Goal: Transaction & Acquisition: Purchase product/service

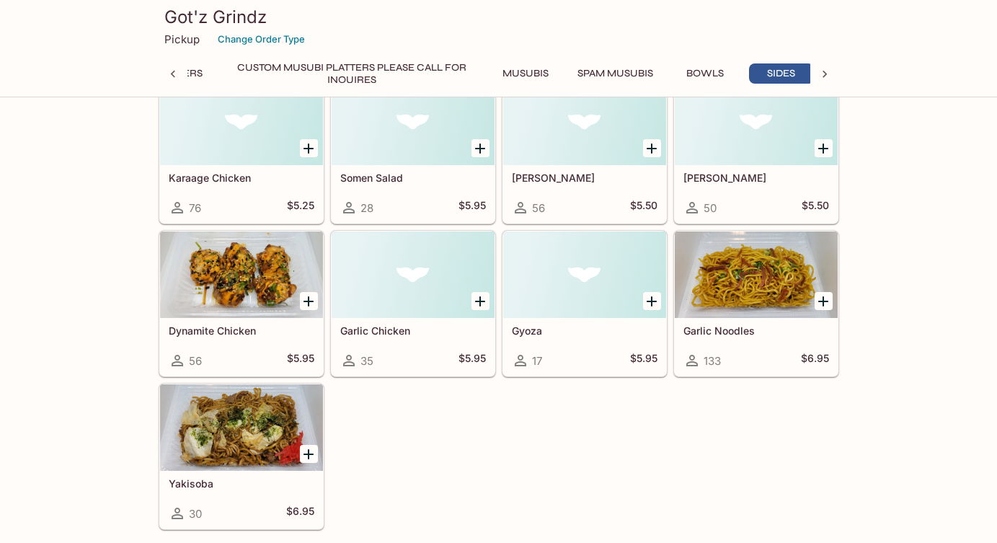
scroll to position [3042, 0]
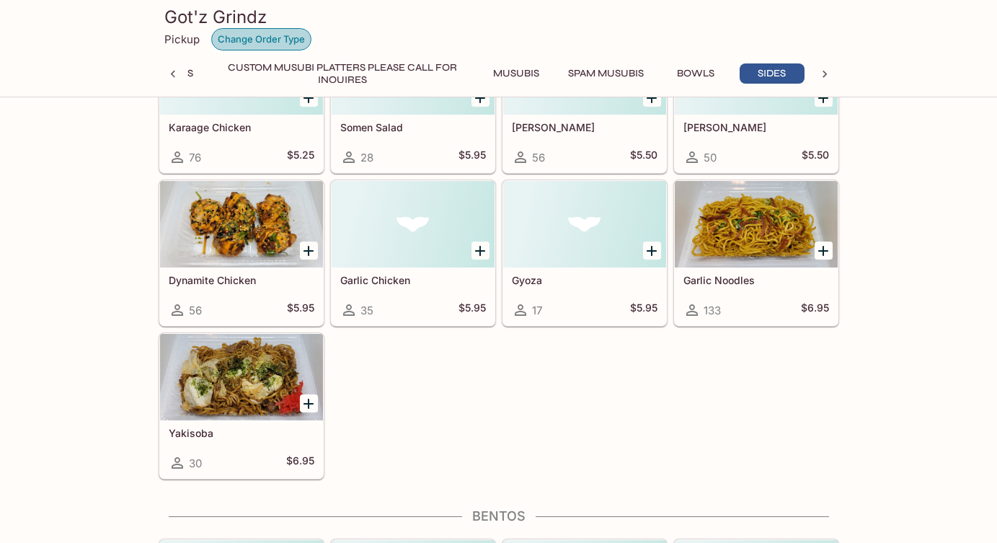
click at [284, 33] on button "Change Order Type" at bounding box center [261, 39] width 100 height 22
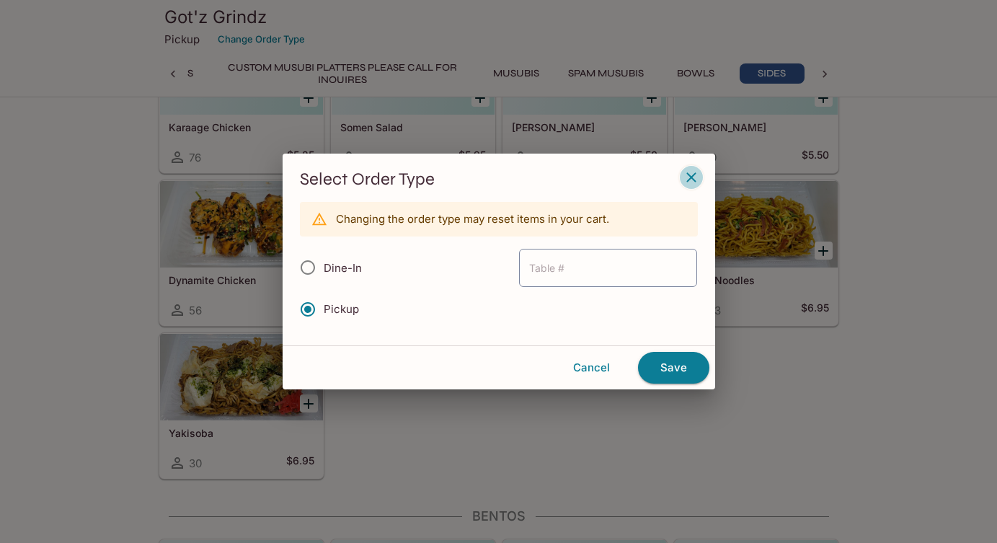
click at [689, 175] on icon "button" at bounding box center [690, 176] width 9 height 9
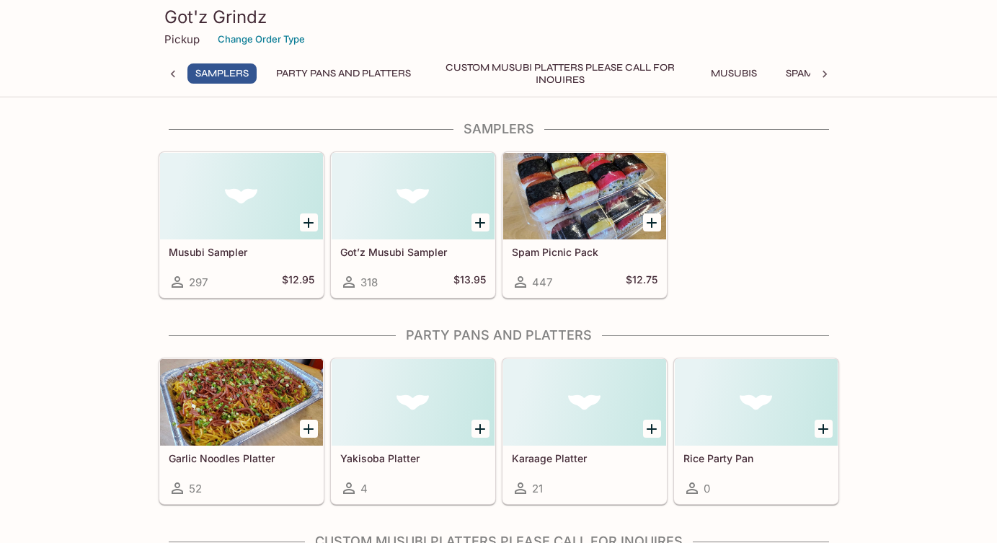
scroll to position [0, 0]
click at [312, 71] on button "Party Pans and Platters" at bounding box center [343, 73] width 151 height 20
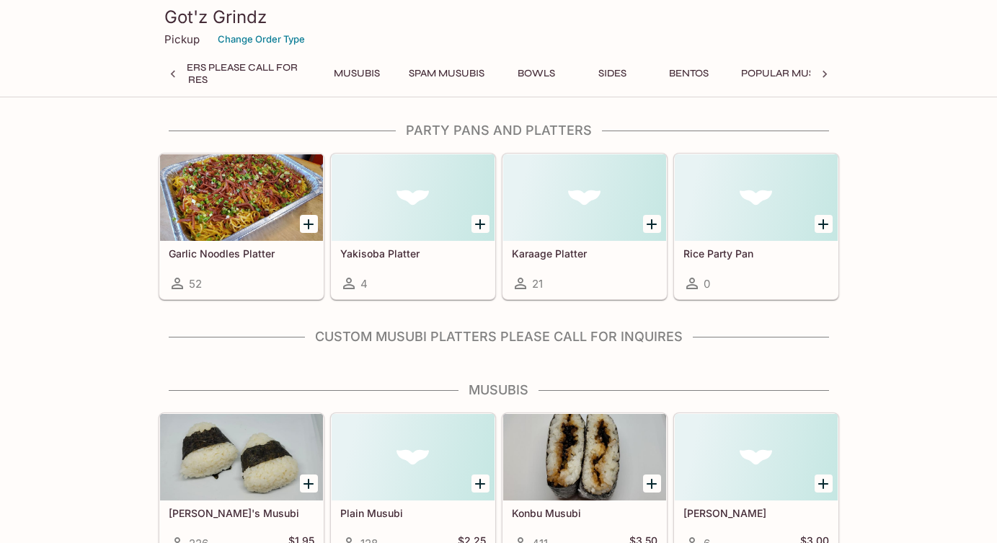
scroll to position [0, 383]
click at [703, 66] on button "Bentos" at bounding box center [688, 73] width 65 height 20
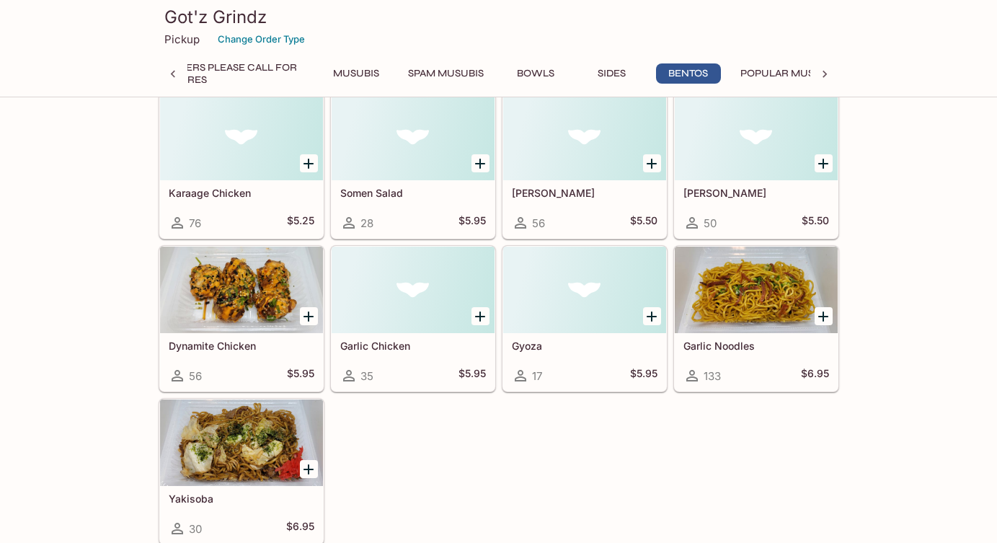
scroll to position [3427, 0]
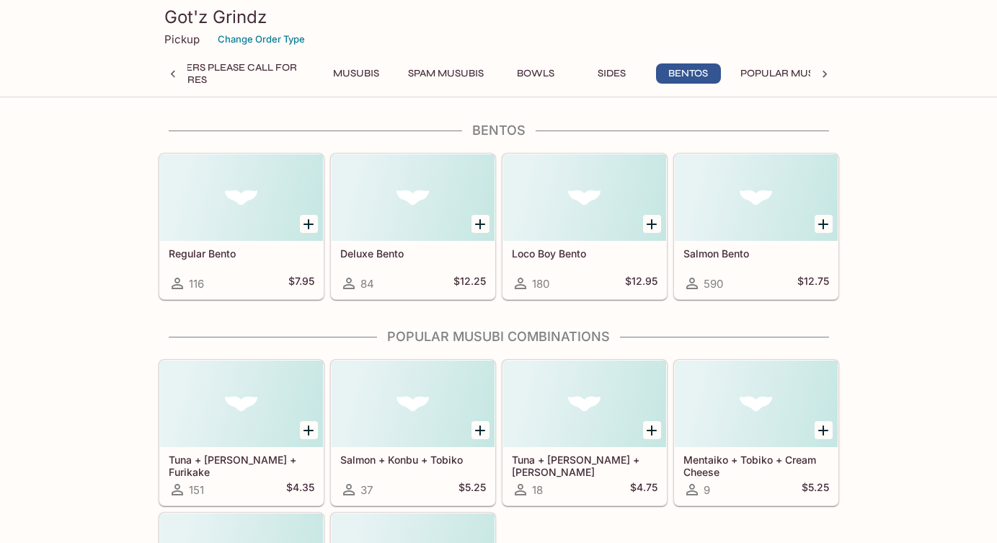
click at [254, 231] on div at bounding box center [241, 197] width 163 height 86
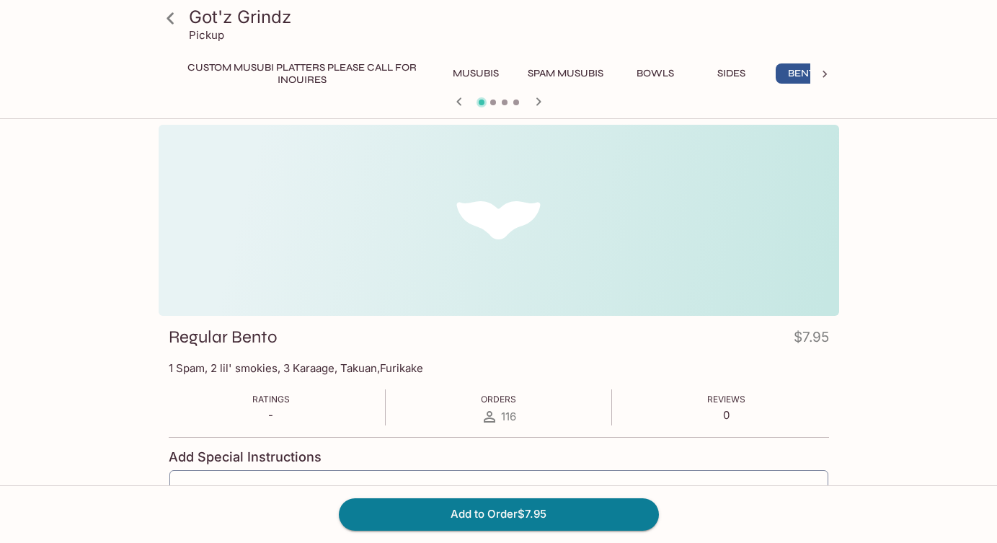
scroll to position [0, 300]
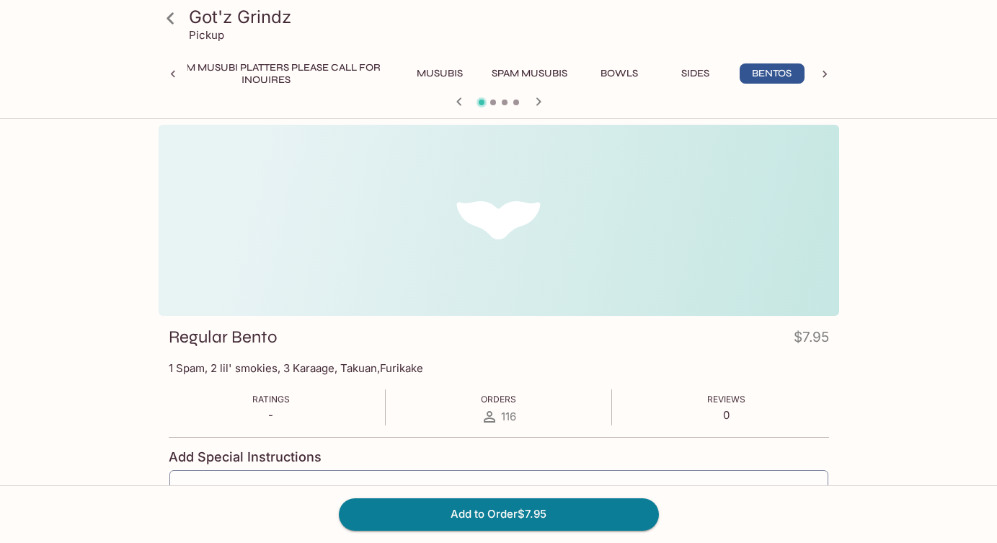
click at [540, 102] on icon "button" at bounding box center [537, 101] width 5 height 8
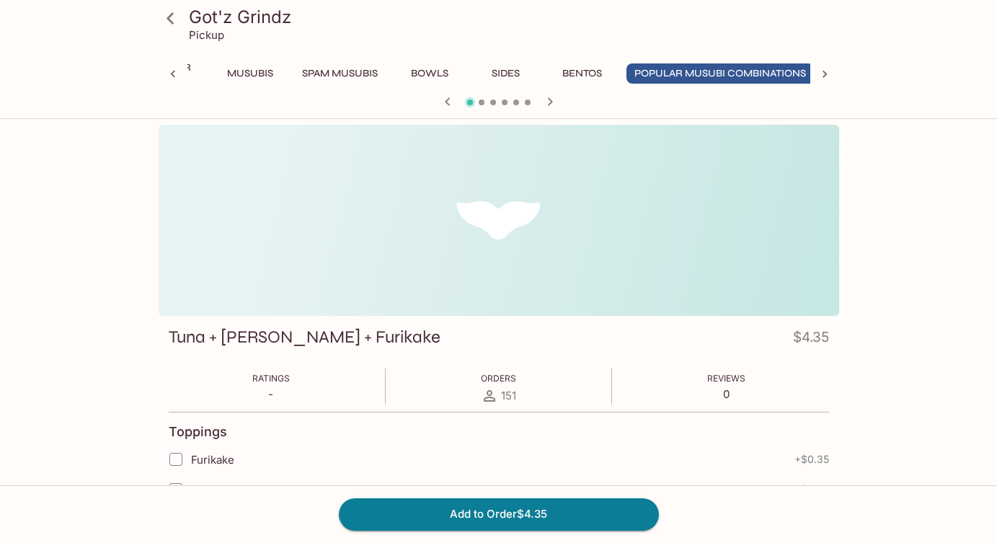
scroll to position [0, 500]
click at [579, 66] on button "Bentos" at bounding box center [578, 73] width 65 height 20
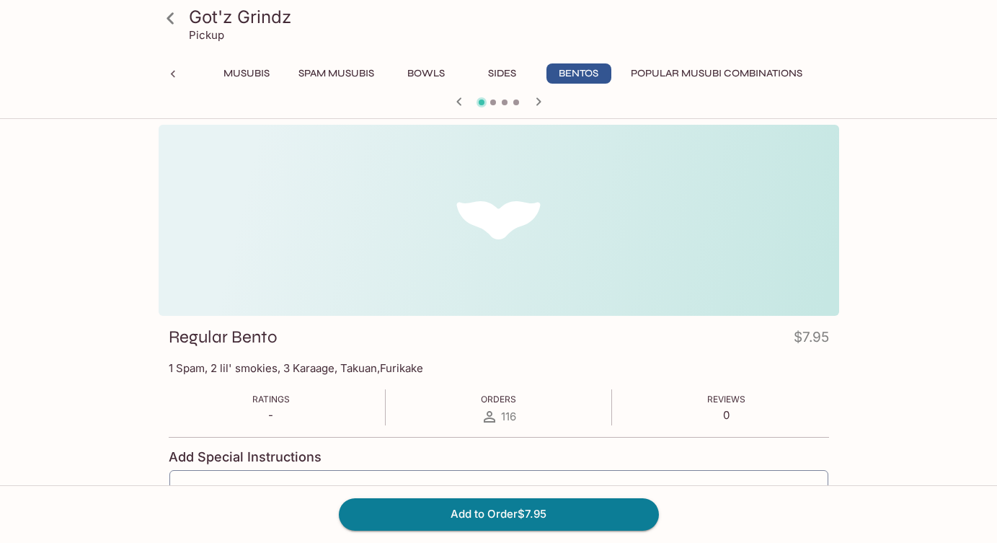
click at [672, 1] on div "Got'z Grindz Pickup" at bounding box center [499, 29] width 692 height 58
click at [234, 73] on button "Musubis" at bounding box center [246, 73] width 65 height 20
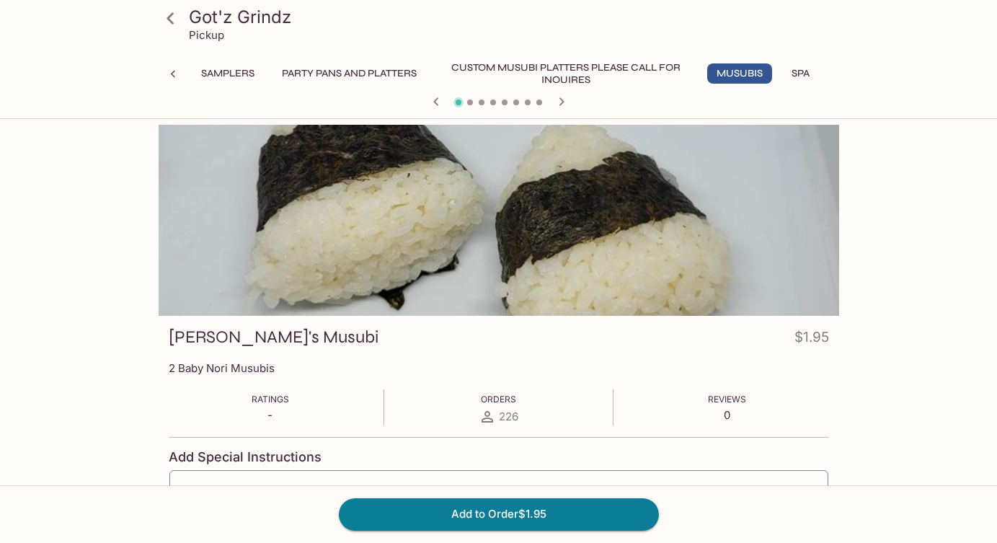
scroll to position [0, 0]
click at [234, 73] on button "Samplers" at bounding box center [227, 73] width 69 height 20
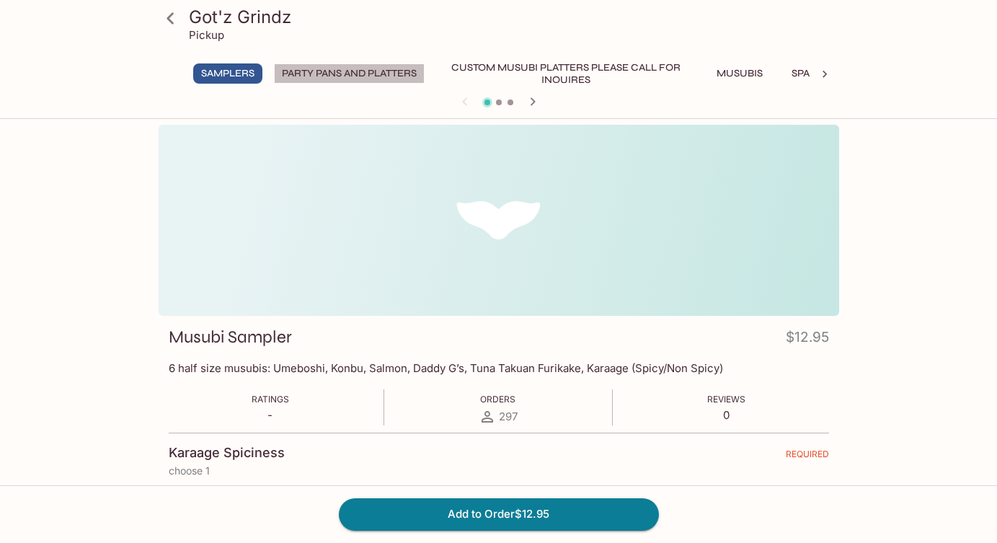
click at [343, 74] on button "Party Pans and Platters" at bounding box center [349, 73] width 151 height 20
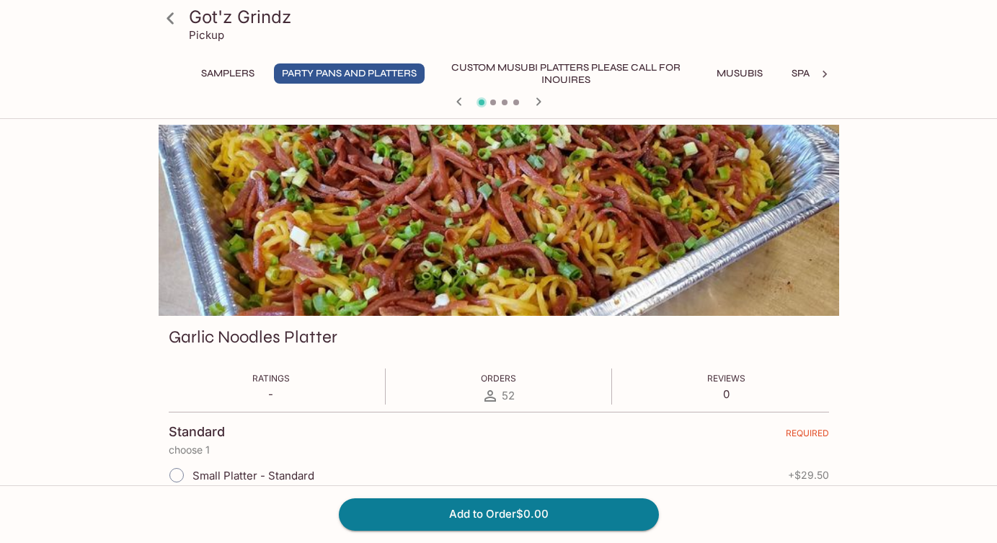
click at [536, 99] on icon "button" at bounding box center [537, 101] width 5 height 8
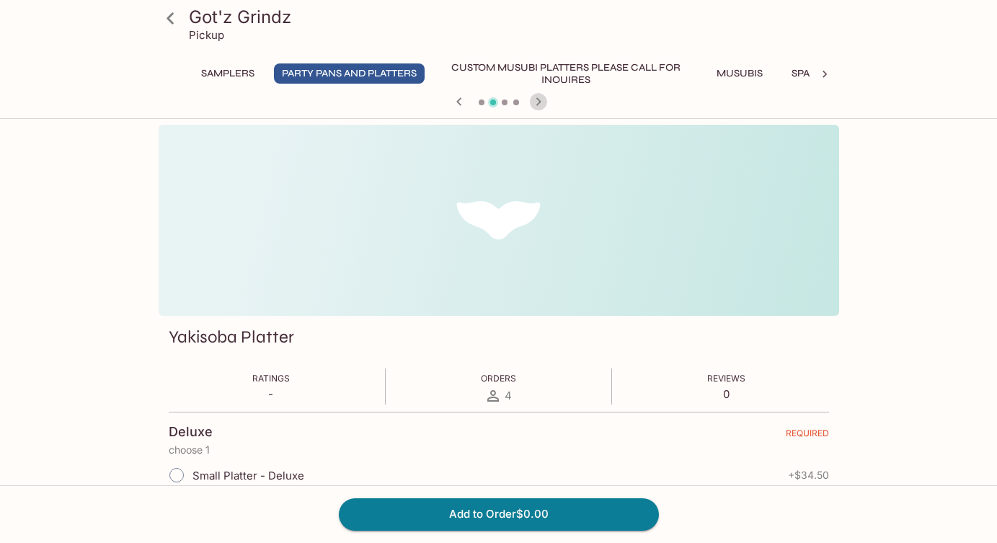
click at [536, 99] on icon "button" at bounding box center [537, 101] width 5 height 8
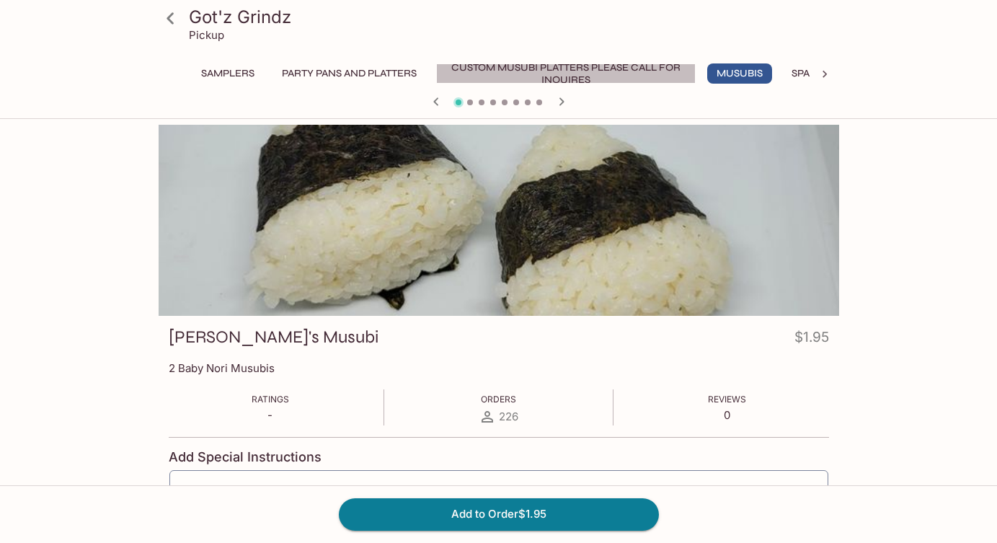
click at [543, 71] on button "Custom Musubi Platters PLEASE CALL FOR INQUIRES" at bounding box center [565, 73] width 259 height 20
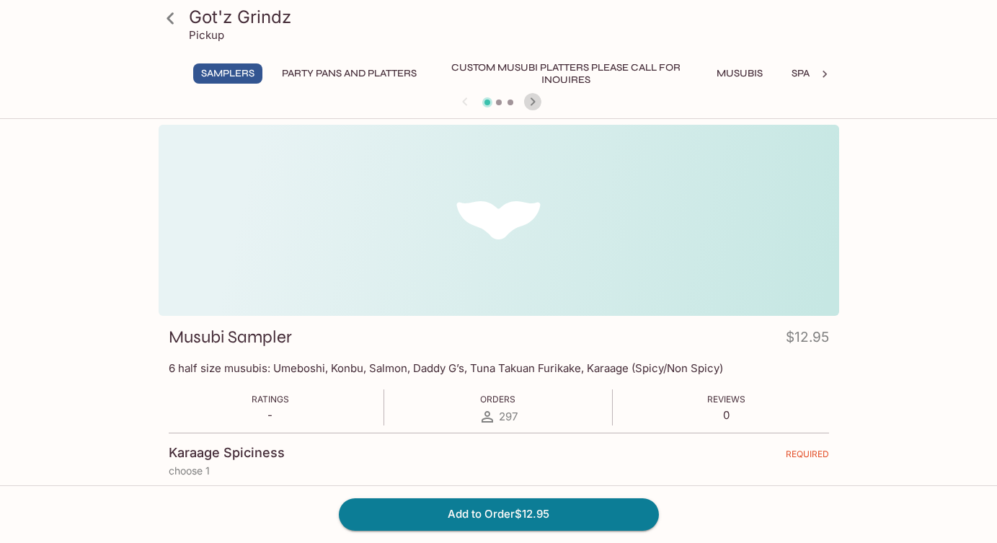
click at [532, 102] on icon "button" at bounding box center [532, 101] width 17 height 17
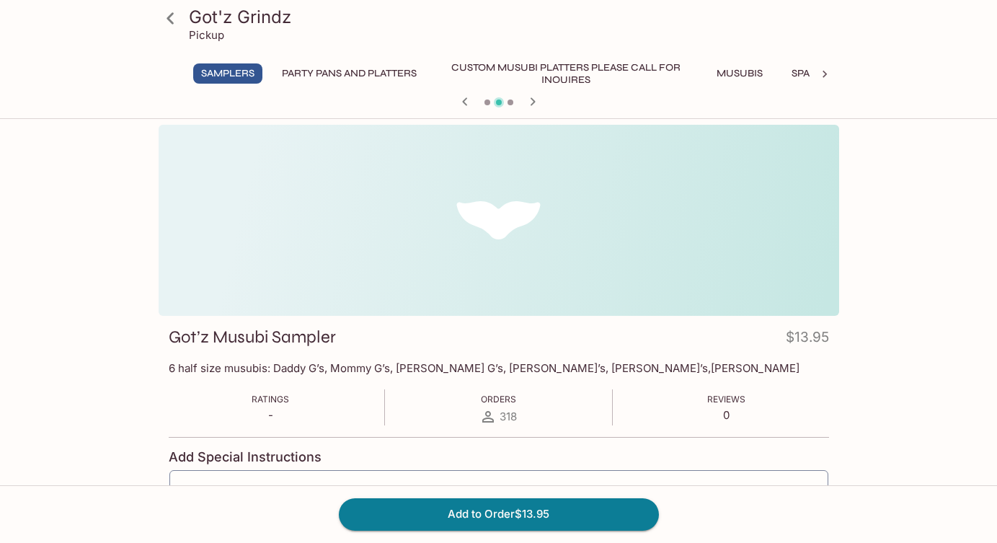
click at [532, 102] on icon "button" at bounding box center [532, 101] width 17 height 17
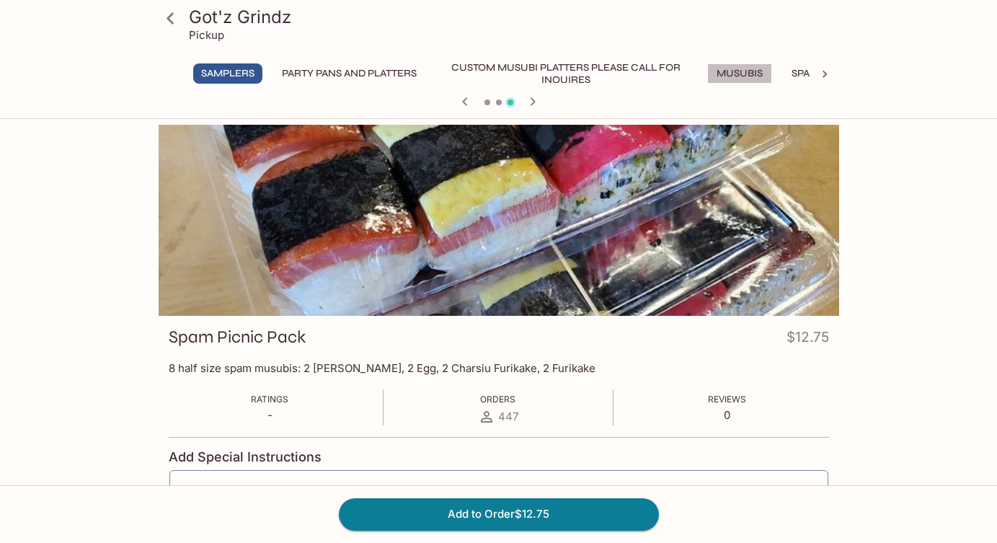
click at [733, 68] on button "Musubis" at bounding box center [739, 73] width 65 height 20
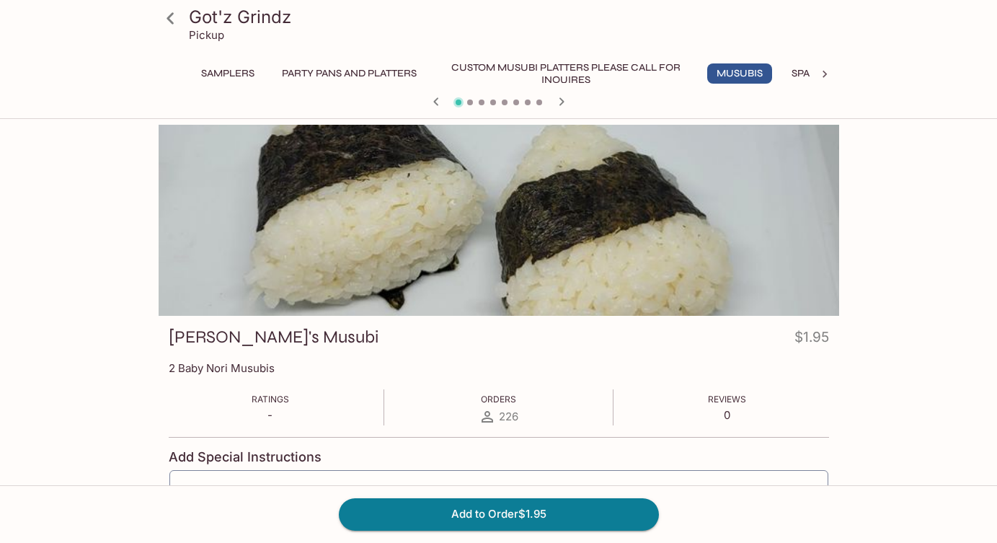
click at [559, 98] on icon "button" at bounding box center [560, 101] width 5 height 8
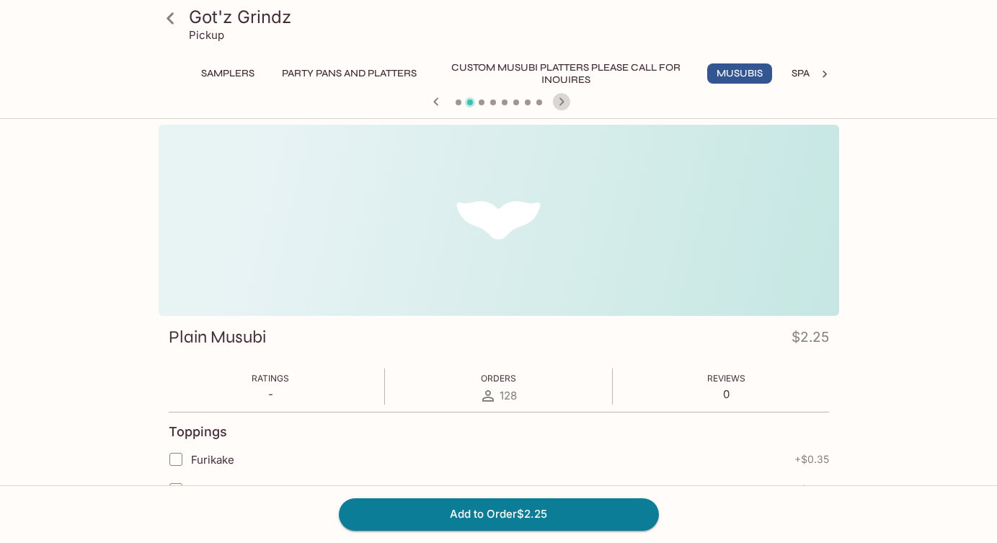
click at [559, 98] on icon "button" at bounding box center [560, 101] width 5 height 8
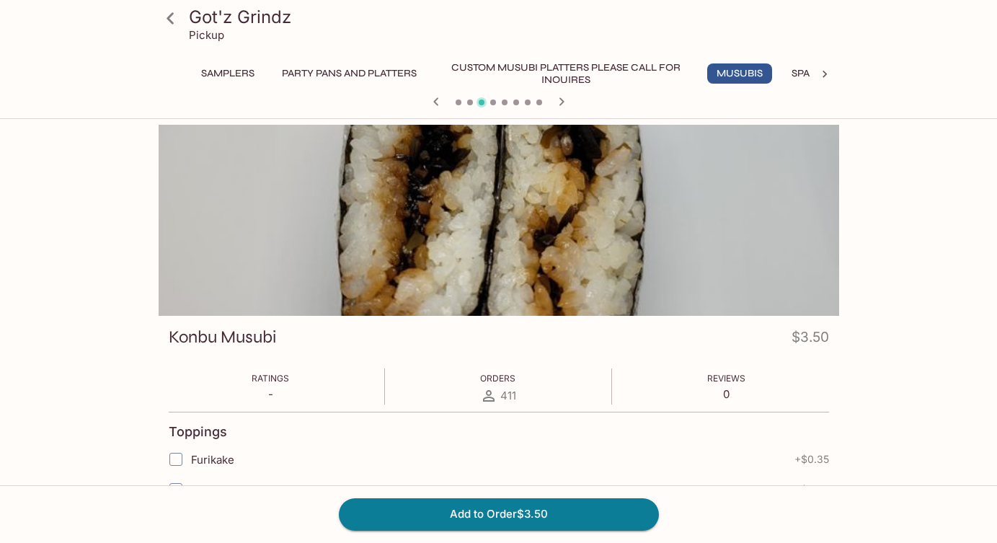
click at [559, 98] on icon "button" at bounding box center [560, 101] width 5 height 8
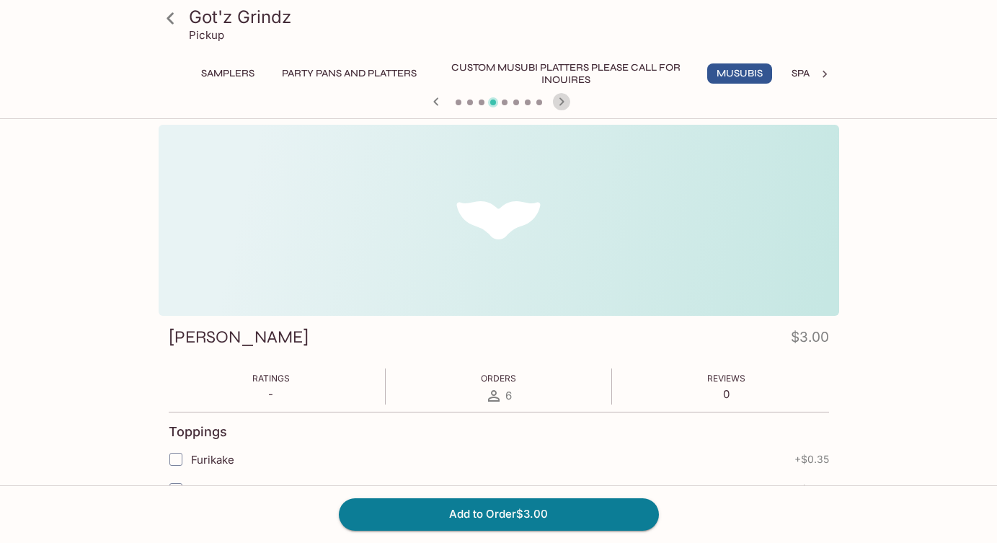
click at [559, 98] on icon "button" at bounding box center [560, 101] width 5 height 8
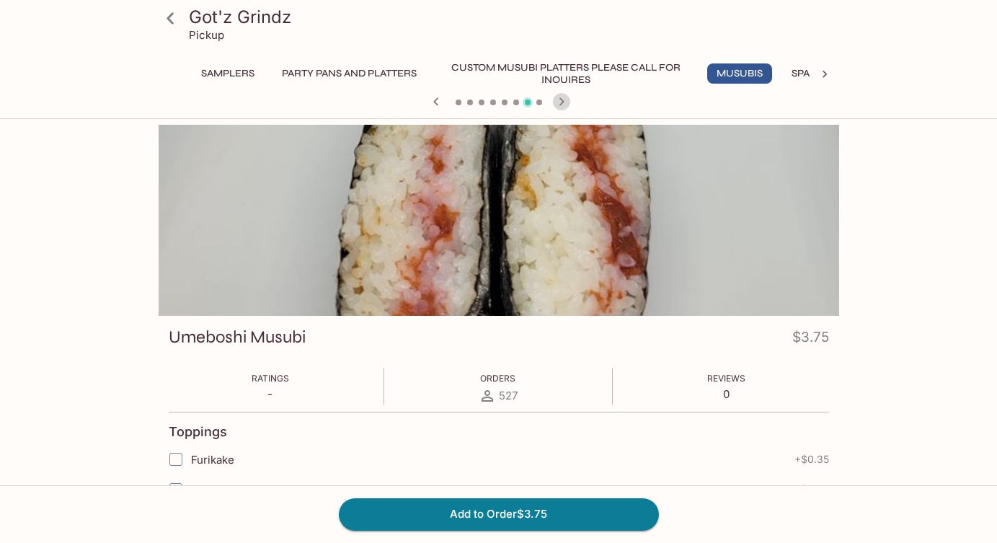
click at [559, 98] on icon "button" at bounding box center [560, 101] width 5 height 8
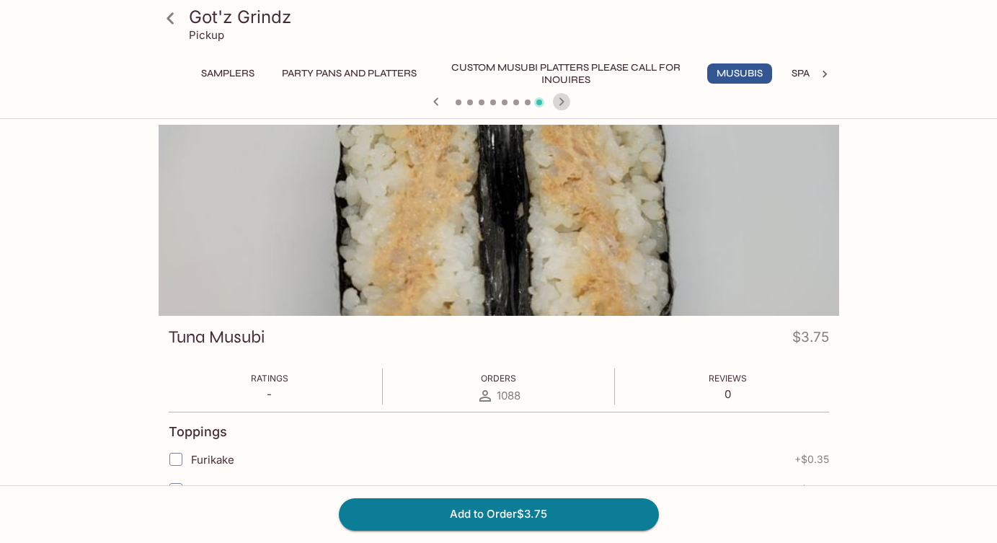
click at [559, 98] on icon "button" at bounding box center [560, 101] width 5 height 8
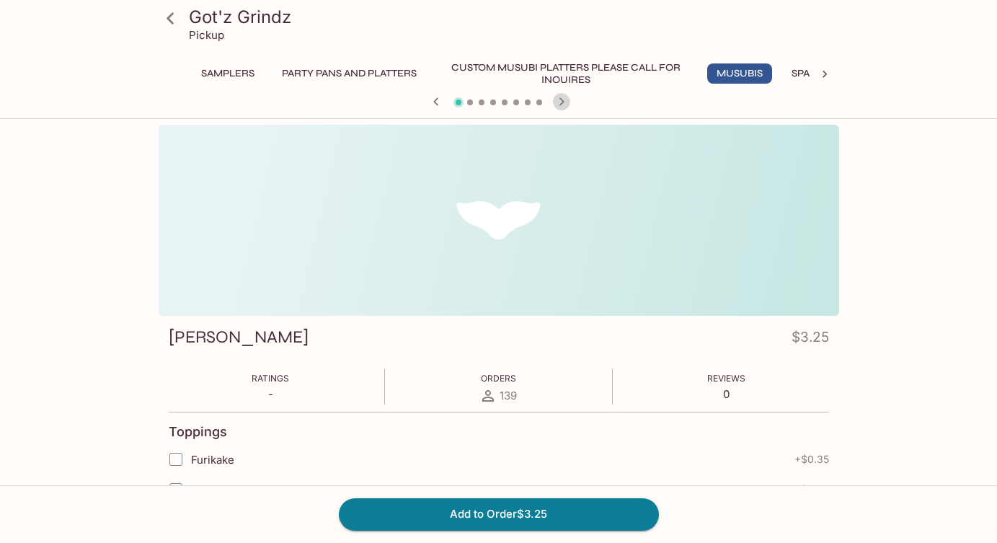
click at [559, 99] on icon "button" at bounding box center [560, 101] width 5 height 8
click at [559, 99] on icon "button" at bounding box center [561, 101] width 17 height 17
click at [560, 97] on icon "button" at bounding box center [561, 101] width 17 height 17
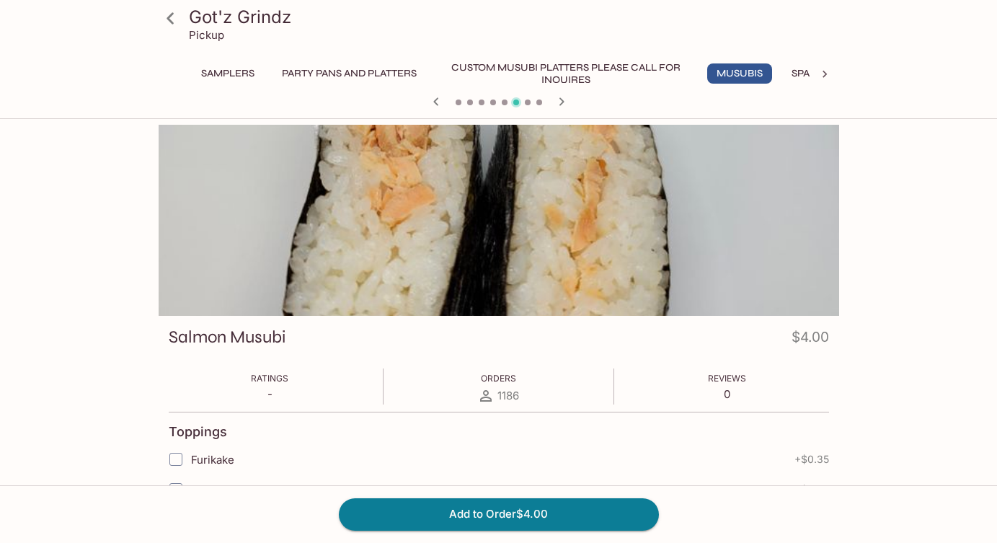
click at [561, 102] on icon "button" at bounding box center [561, 101] width 17 height 17
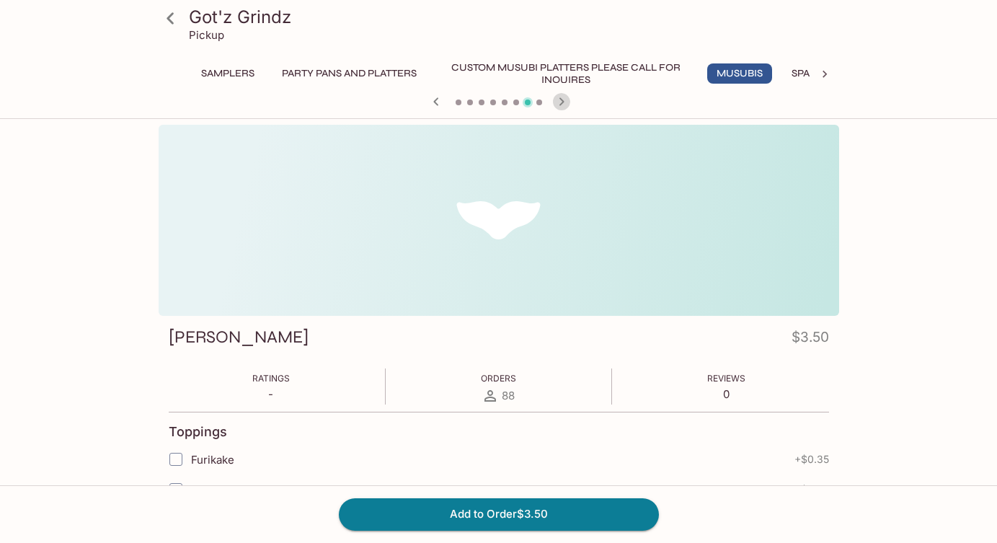
click at [561, 102] on icon "button" at bounding box center [561, 101] width 17 height 17
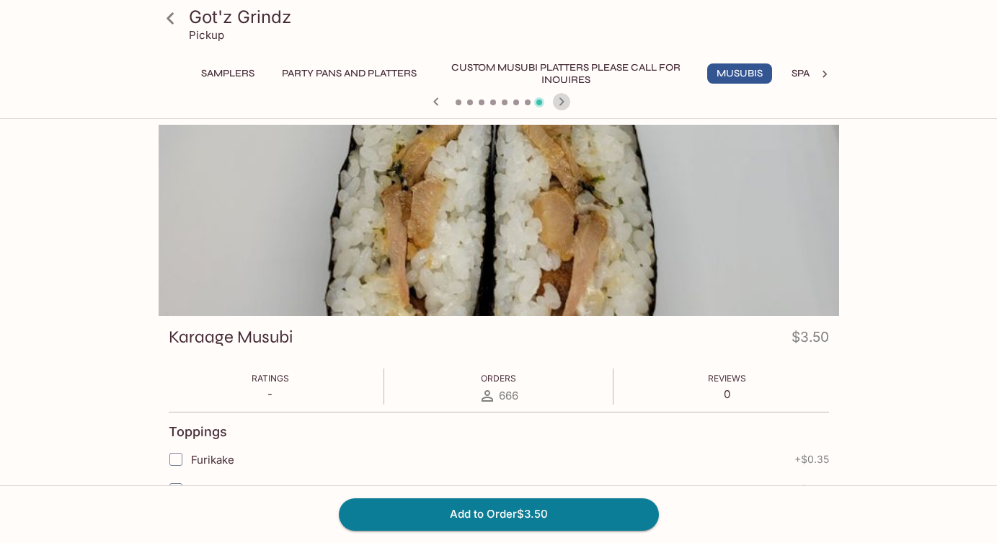
click at [561, 102] on icon "button" at bounding box center [561, 101] width 17 height 17
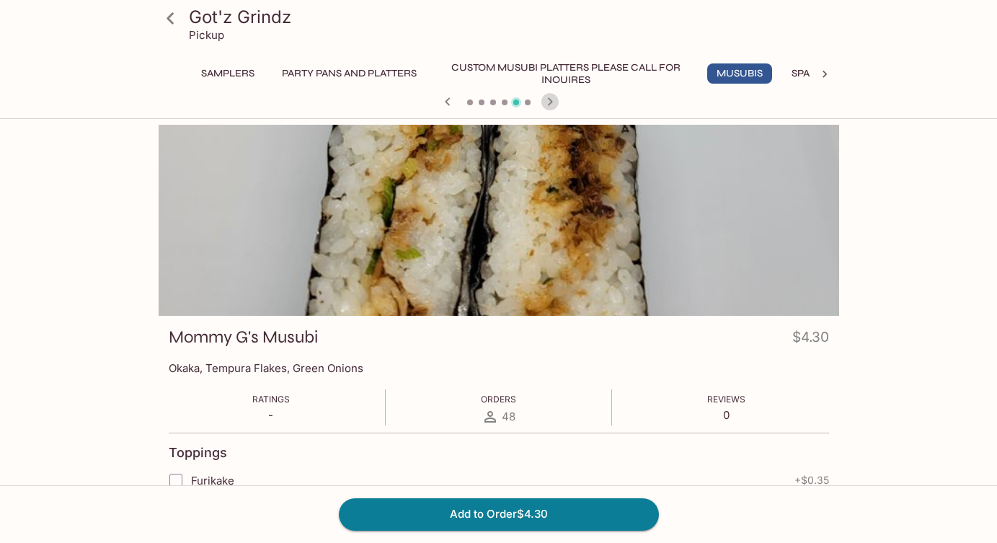
click at [557, 99] on icon "button" at bounding box center [549, 101] width 17 height 17
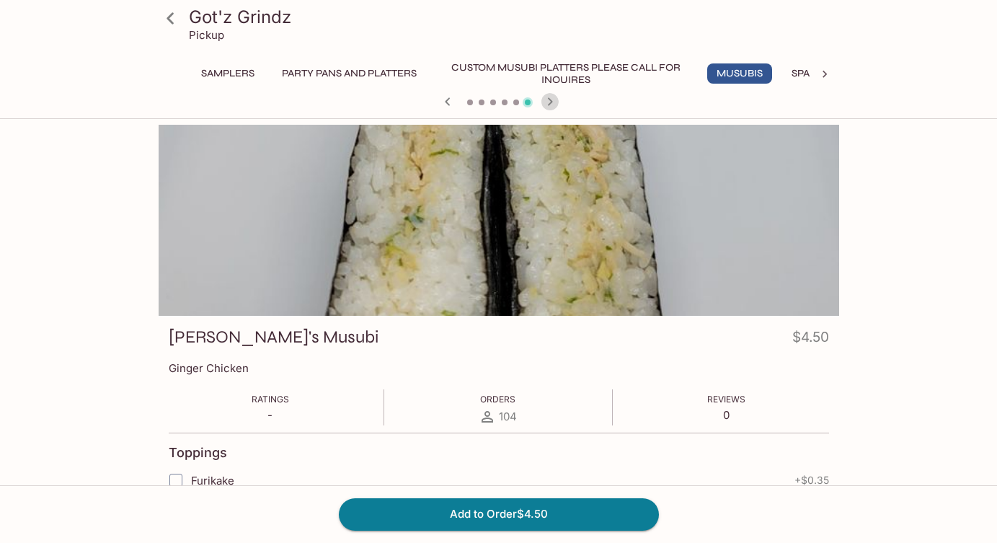
click at [557, 99] on icon "button" at bounding box center [549, 101] width 17 height 17
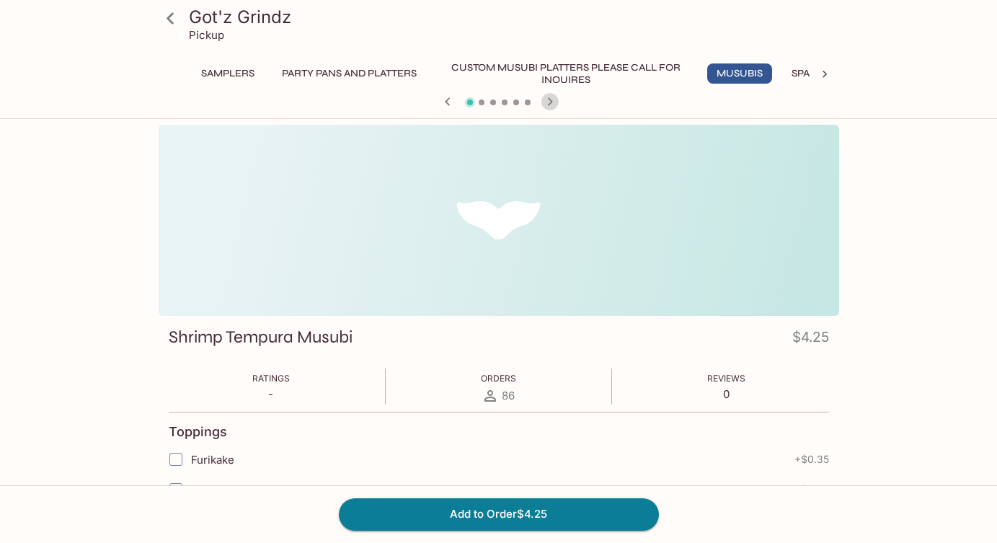
click at [557, 99] on icon "button" at bounding box center [549, 101] width 17 height 17
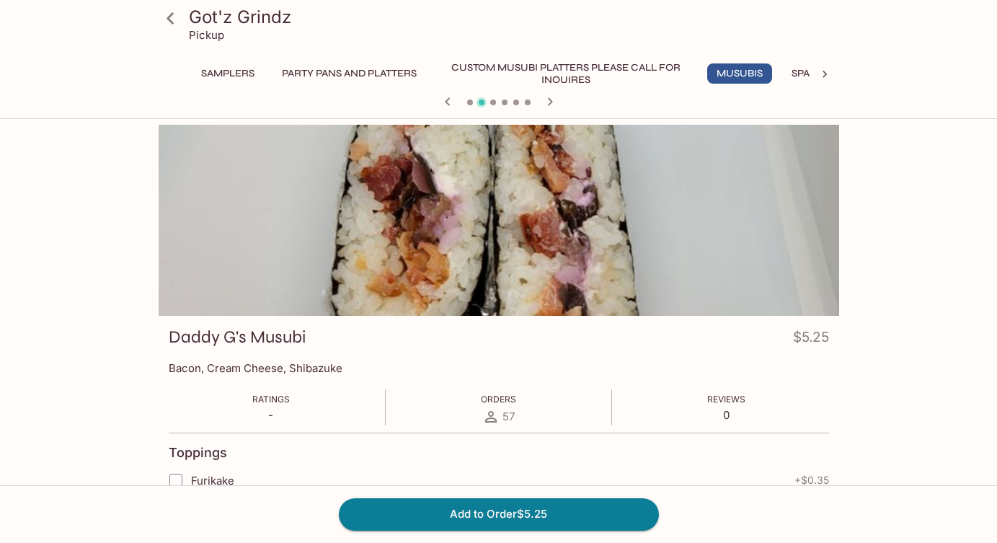
click at [555, 98] on icon "button" at bounding box center [549, 101] width 17 height 17
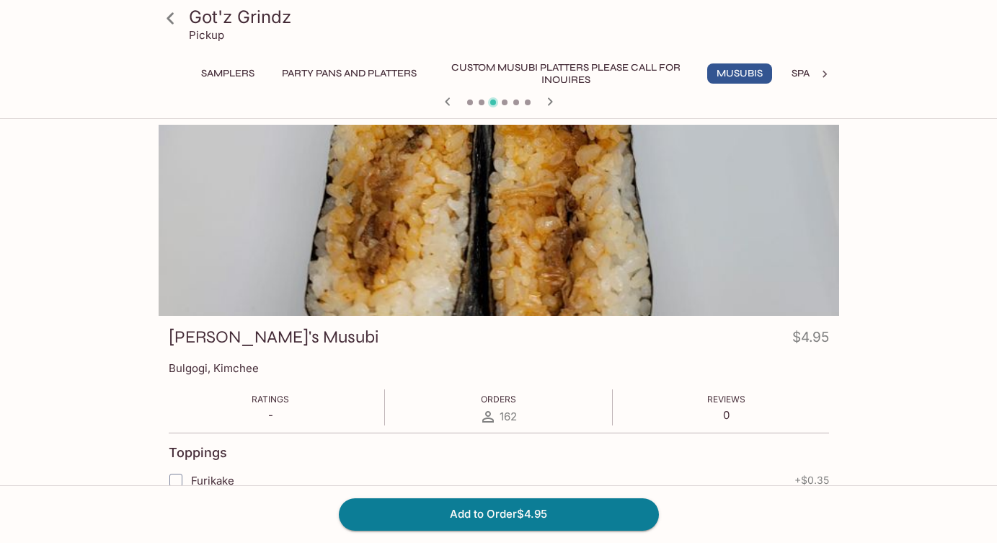
click at [555, 98] on icon "button" at bounding box center [549, 101] width 17 height 17
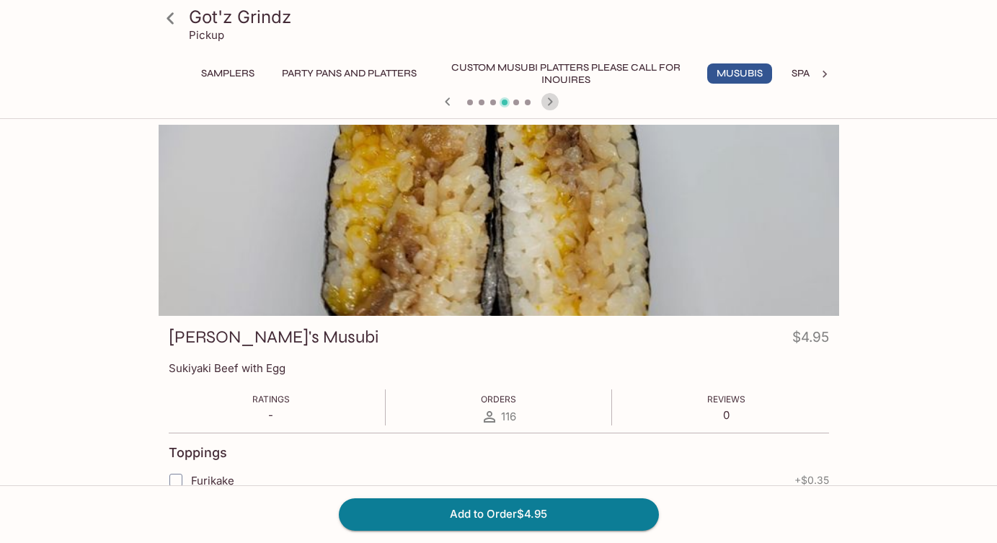
click at [555, 98] on icon "button" at bounding box center [549, 101] width 17 height 17
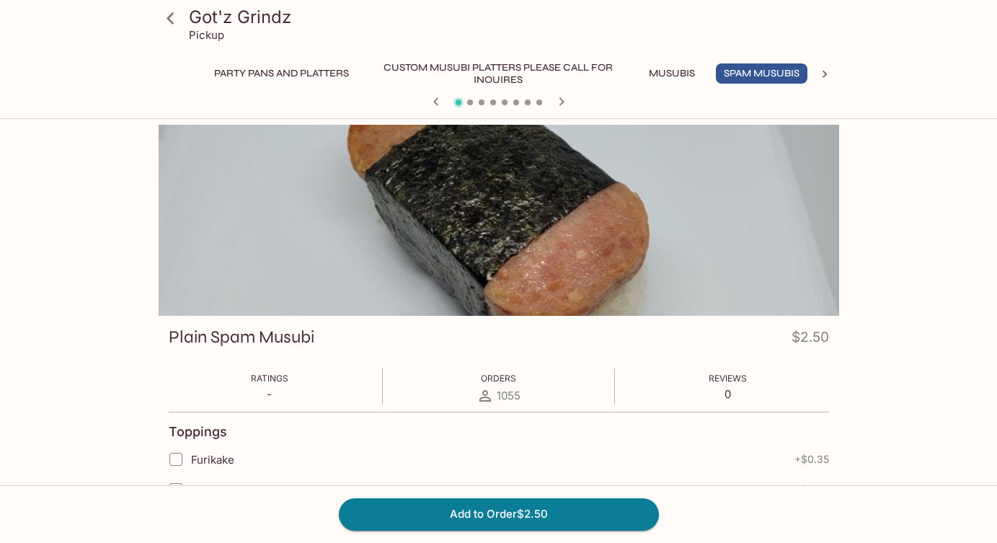
scroll to position [0, 71]
click at [561, 99] on icon "button" at bounding box center [560, 101] width 5 height 8
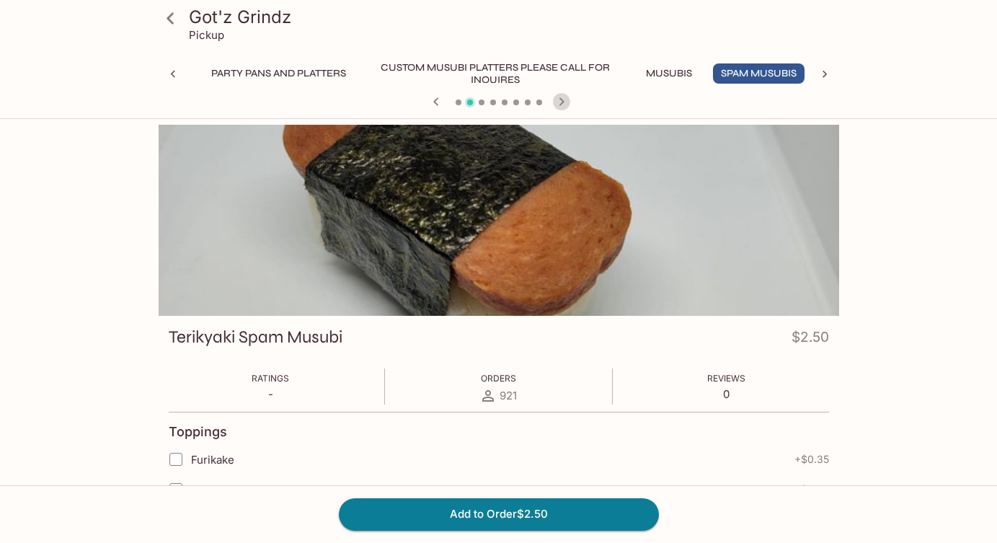
click at [561, 99] on icon "button" at bounding box center [560, 101] width 5 height 8
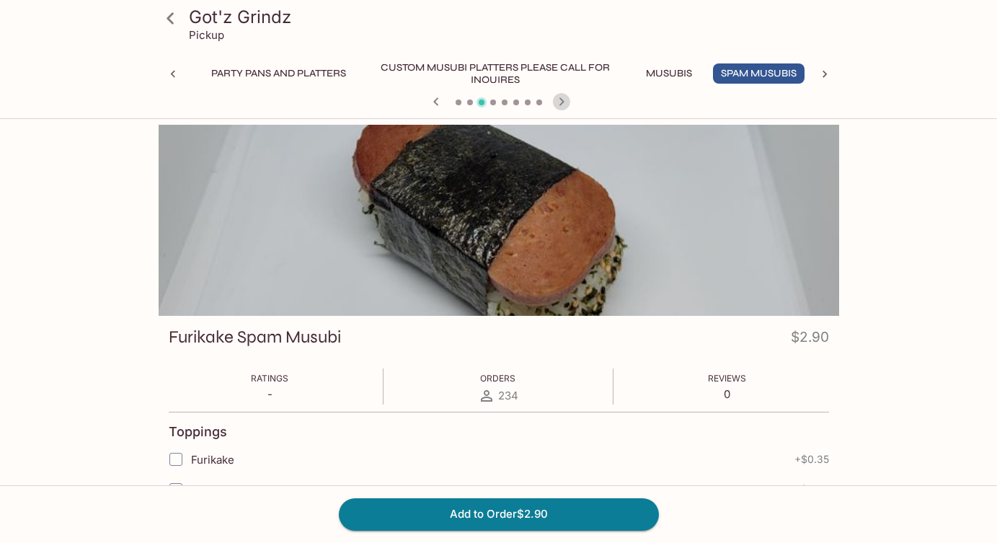
click at [561, 99] on icon "button" at bounding box center [560, 101] width 5 height 8
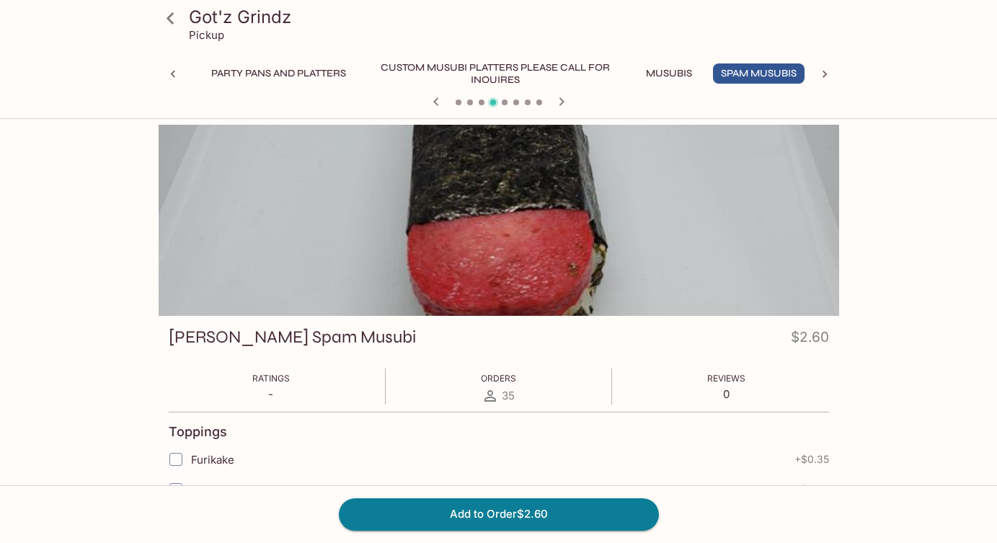
click at [561, 99] on icon "button" at bounding box center [560, 101] width 5 height 8
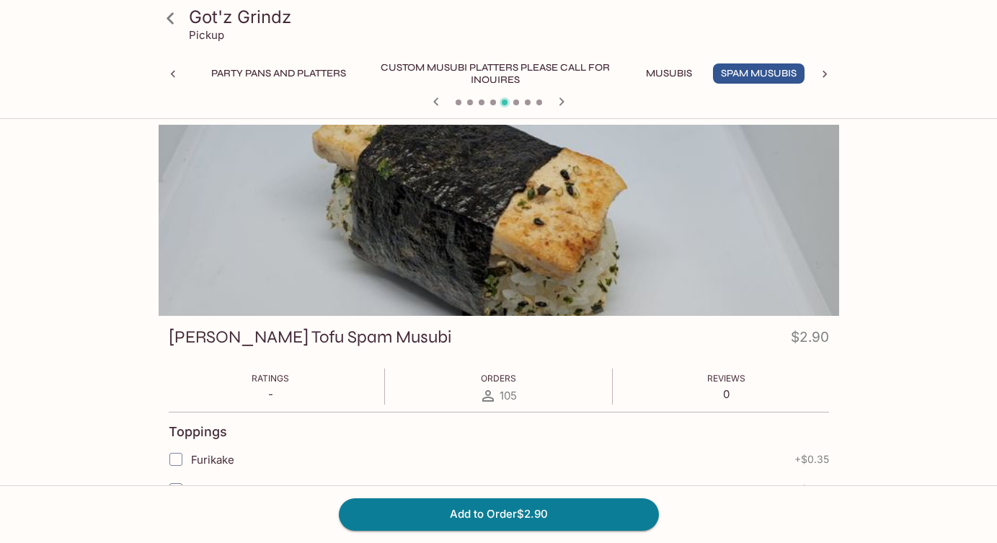
click at [561, 99] on icon "button" at bounding box center [560, 101] width 5 height 8
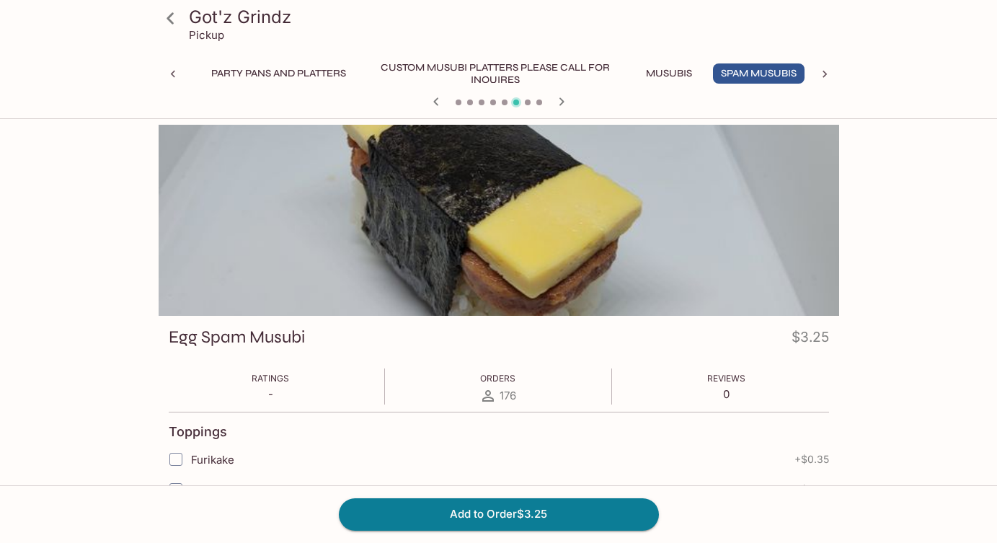
click at [561, 99] on icon "button" at bounding box center [560, 101] width 5 height 8
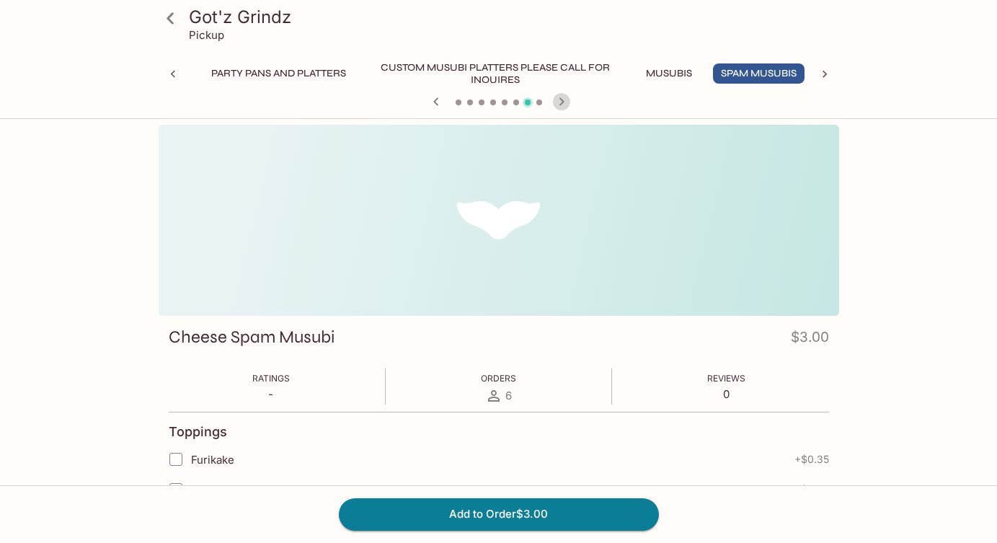
click at [561, 99] on icon "button" at bounding box center [560, 101] width 5 height 8
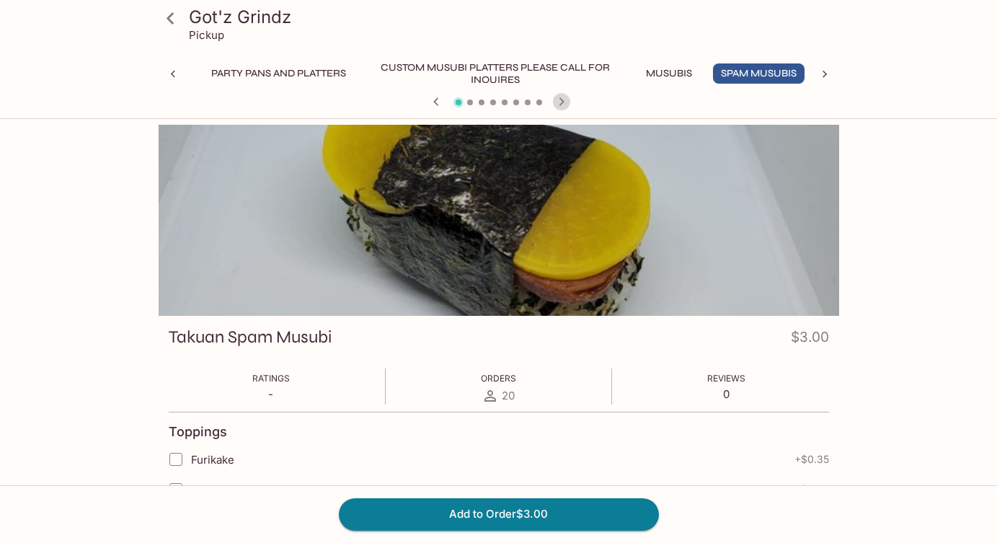
click at [561, 99] on icon "button" at bounding box center [560, 101] width 5 height 8
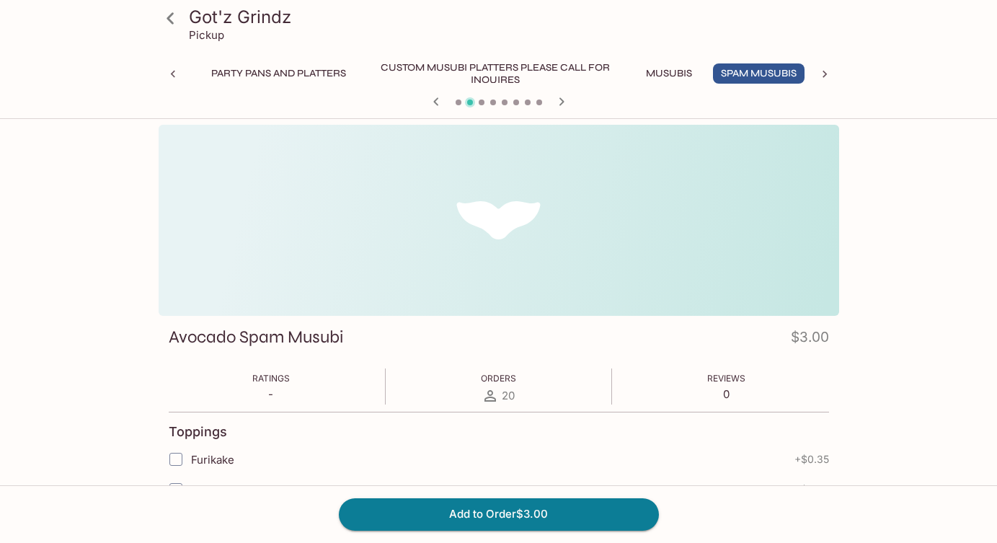
click at [432, 101] on icon "button" at bounding box center [435, 101] width 17 height 17
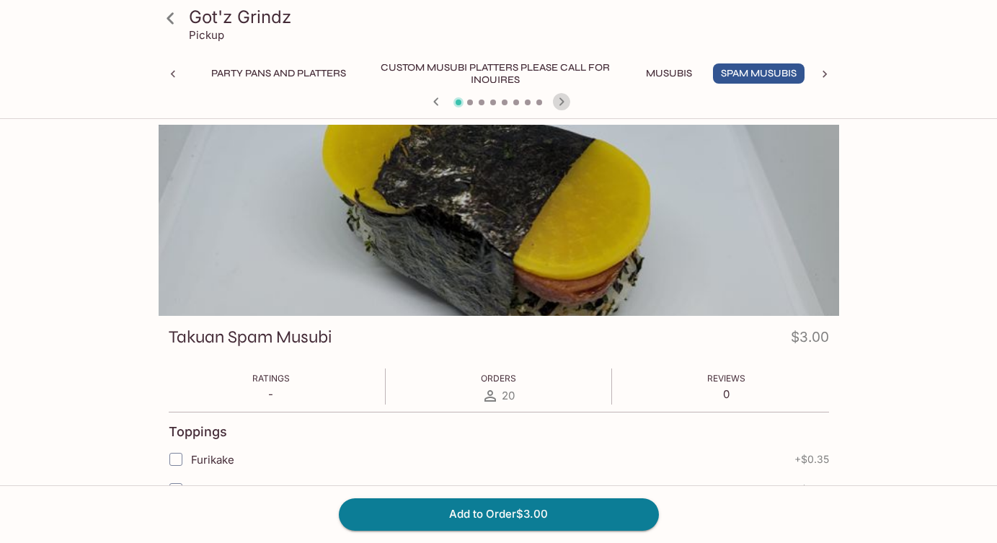
click at [564, 99] on icon "button" at bounding box center [561, 101] width 17 height 17
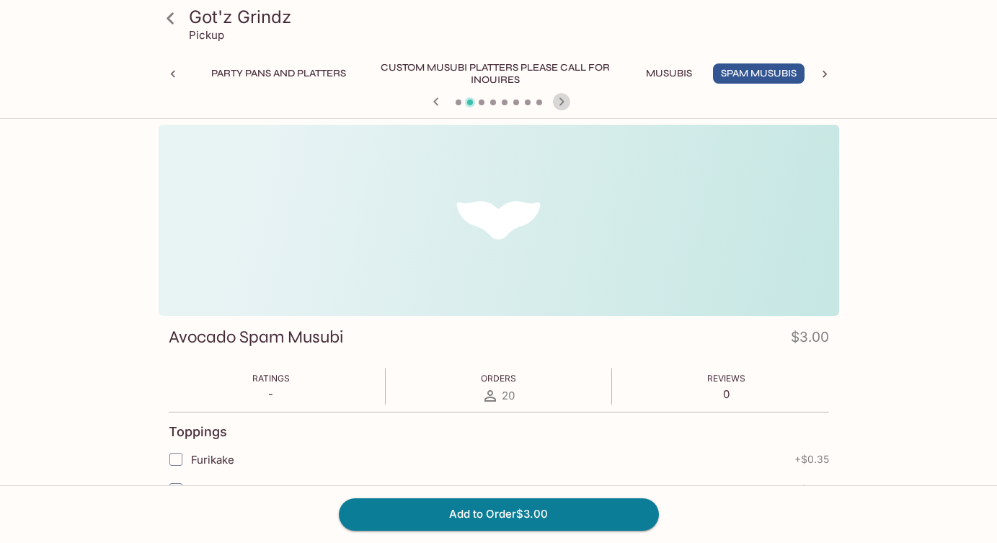
click at [564, 99] on icon "button" at bounding box center [561, 101] width 17 height 17
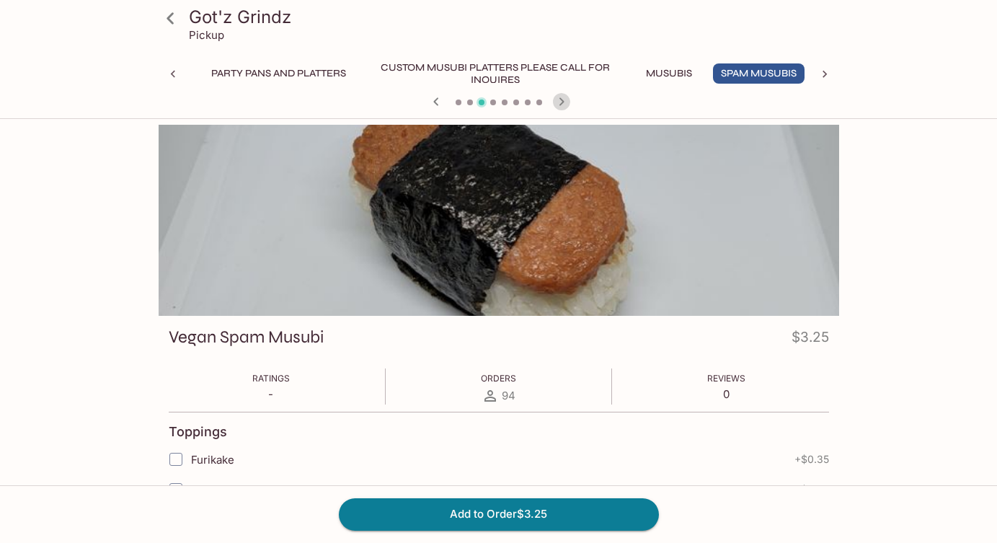
click at [563, 98] on icon "button" at bounding box center [561, 101] width 17 height 17
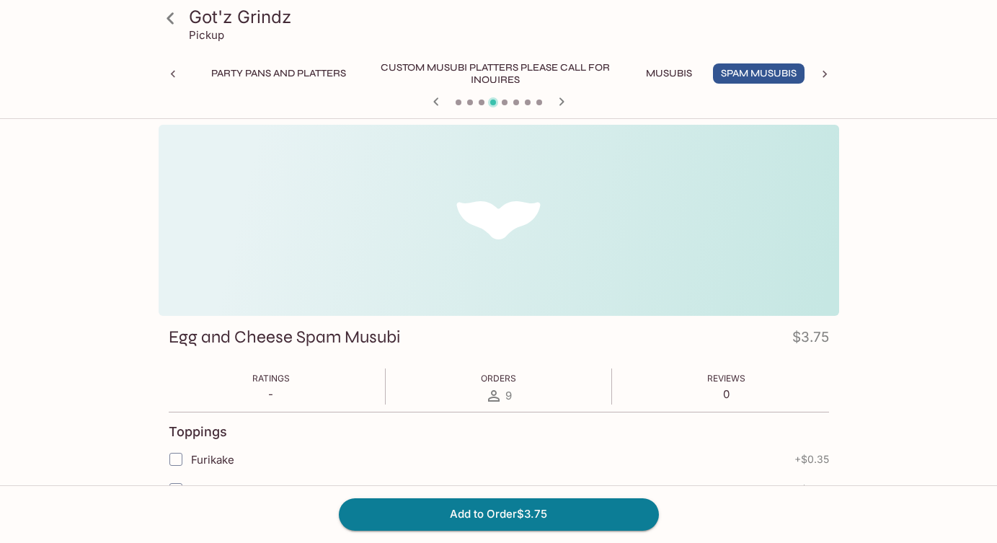
click at [563, 98] on icon "button" at bounding box center [561, 101] width 17 height 17
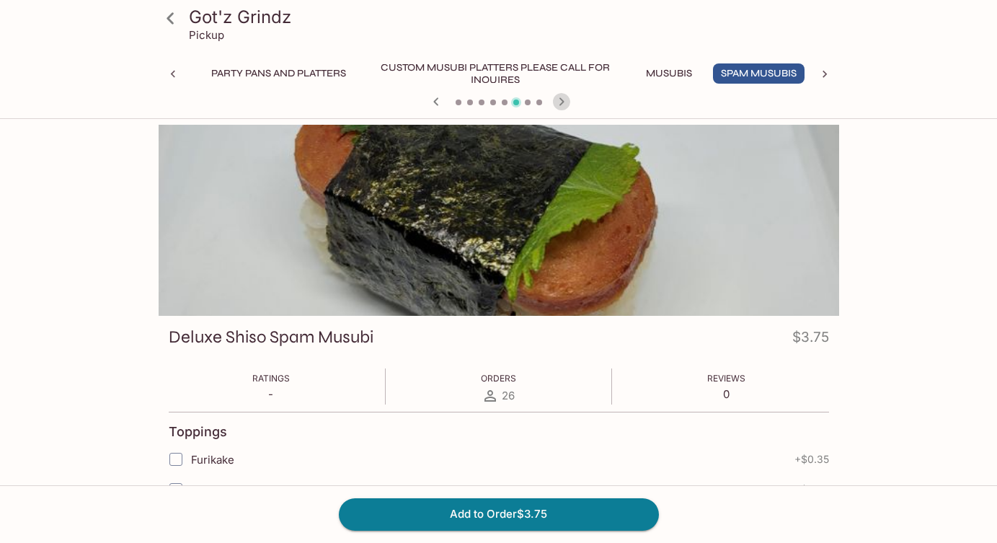
click at [563, 98] on icon "button" at bounding box center [561, 101] width 17 height 17
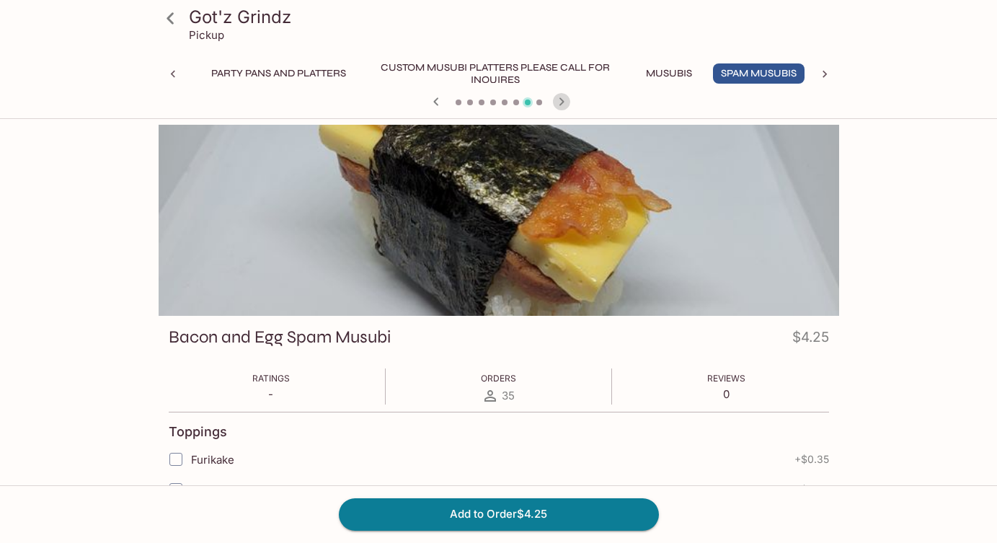
click at [563, 98] on icon "button" at bounding box center [561, 101] width 17 height 17
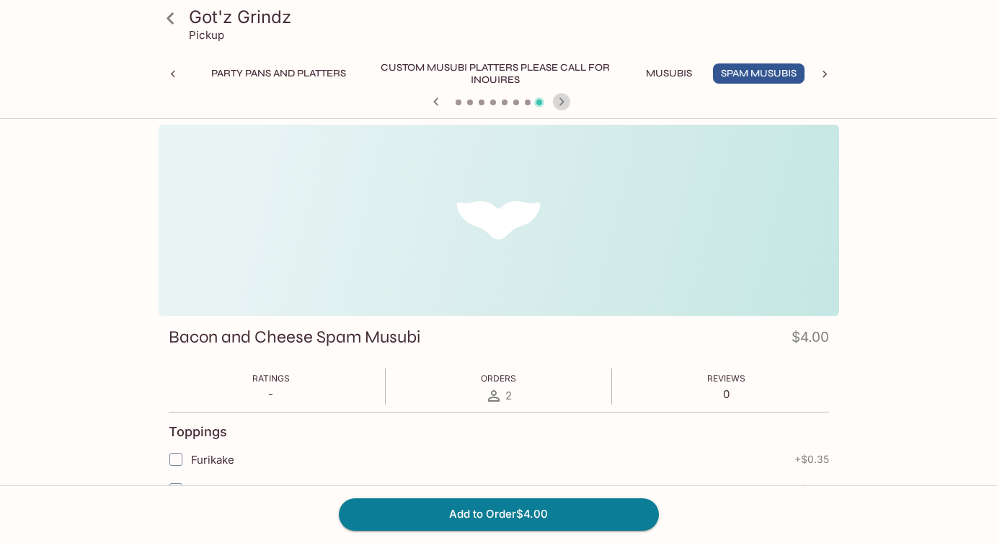
click at [563, 98] on icon "button" at bounding box center [561, 101] width 17 height 17
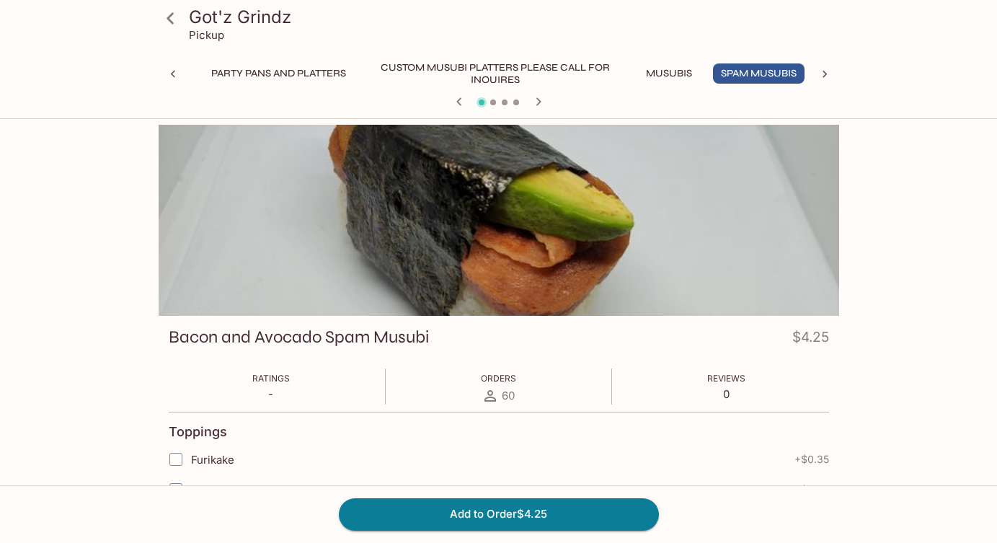
click at [563, 98] on div at bounding box center [499, 103] width 692 height 22
click at [536, 104] on icon "button" at bounding box center [537, 101] width 5 height 8
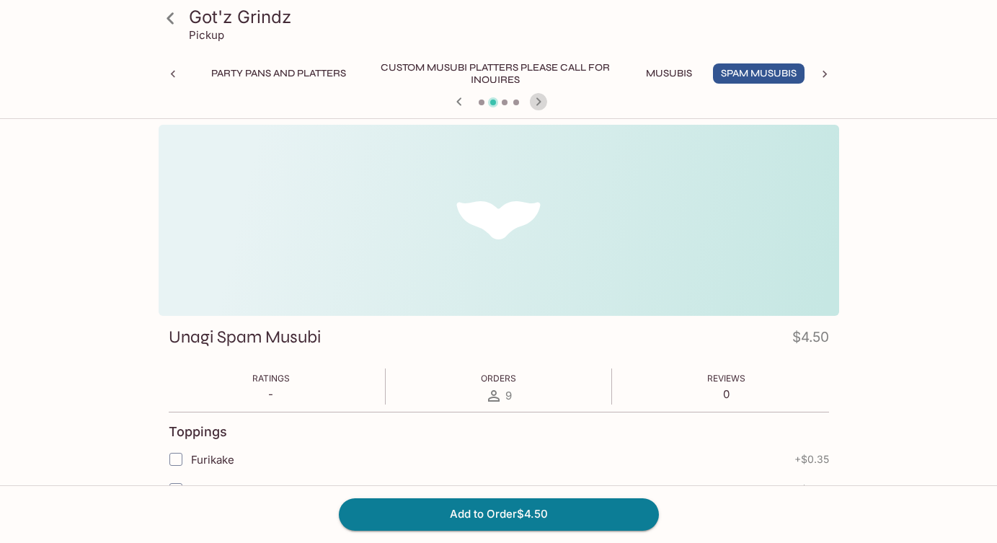
click at [538, 107] on icon "button" at bounding box center [538, 101] width 17 height 17
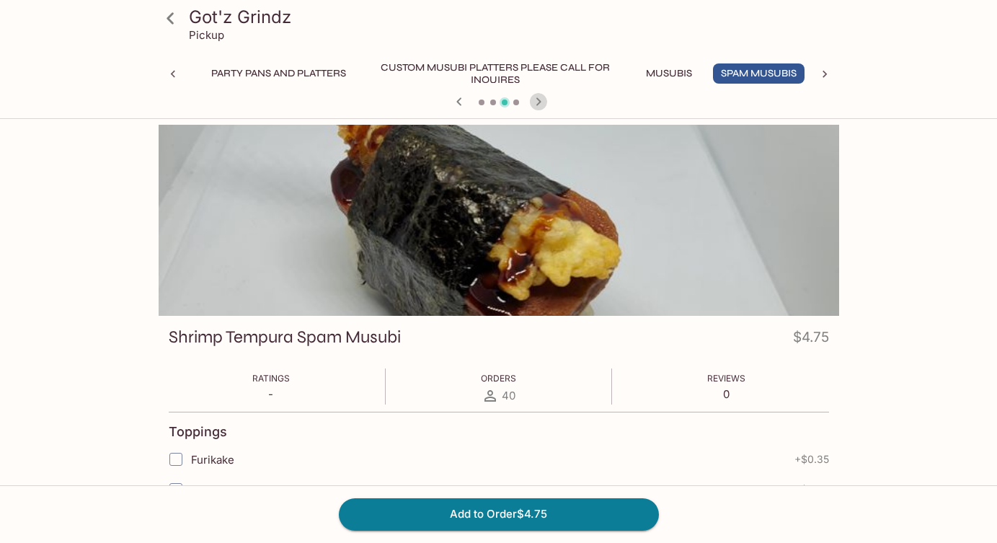
click at [538, 107] on icon "button" at bounding box center [538, 101] width 17 height 17
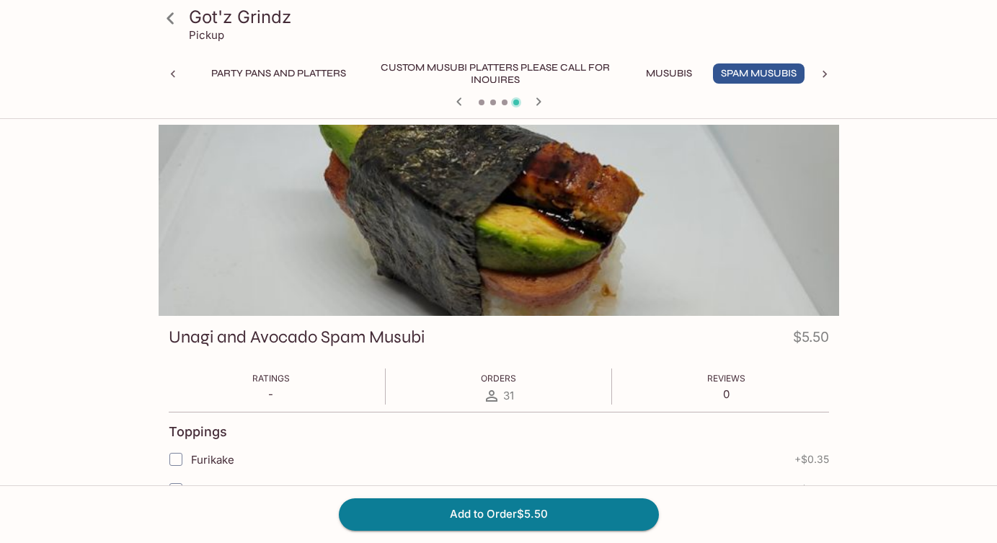
click at [823, 71] on icon at bounding box center [824, 74] width 4 height 7
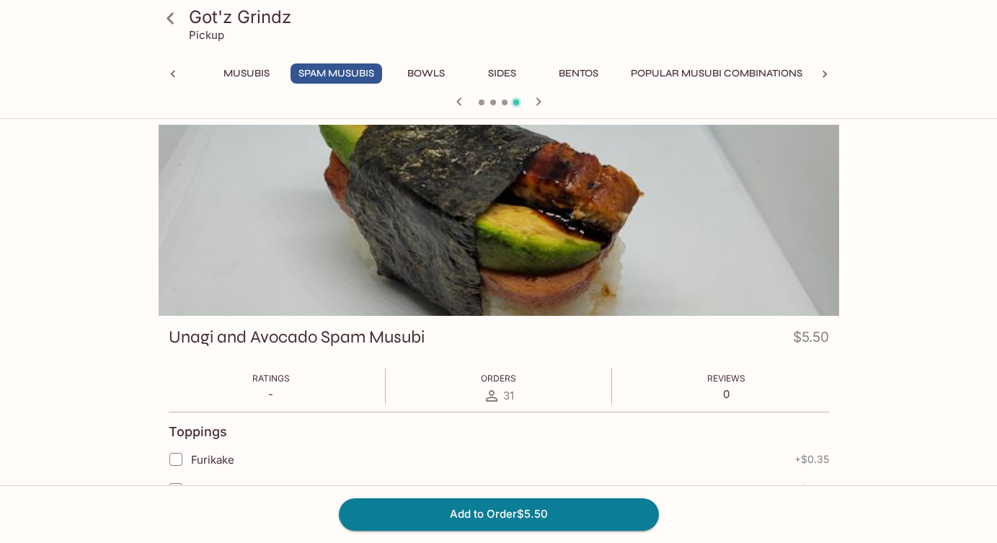
scroll to position [0, 500]
click at [492, 68] on button "Sides" at bounding box center [502, 73] width 65 height 20
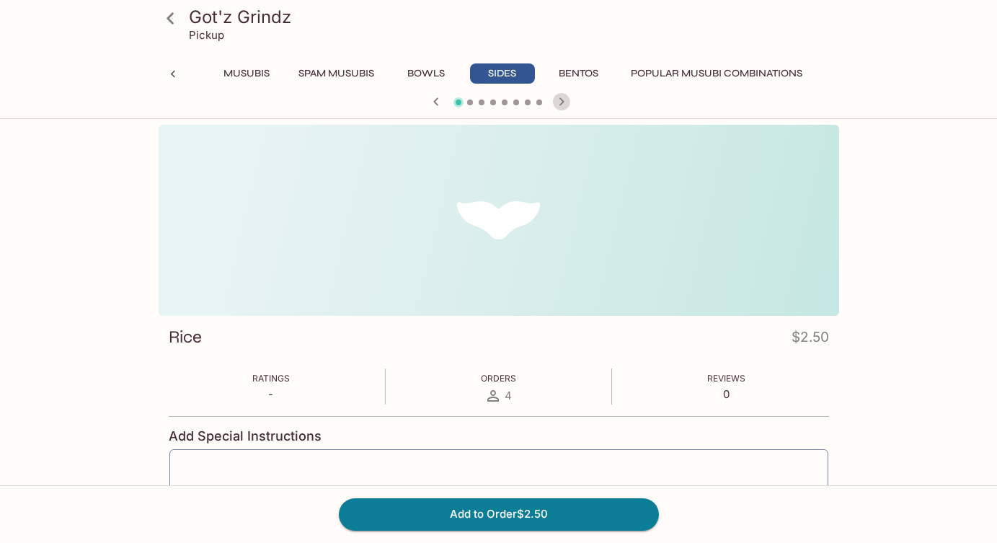
click at [558, 106] on icon "button" at bounding box center [561, 101] width 17 height 17
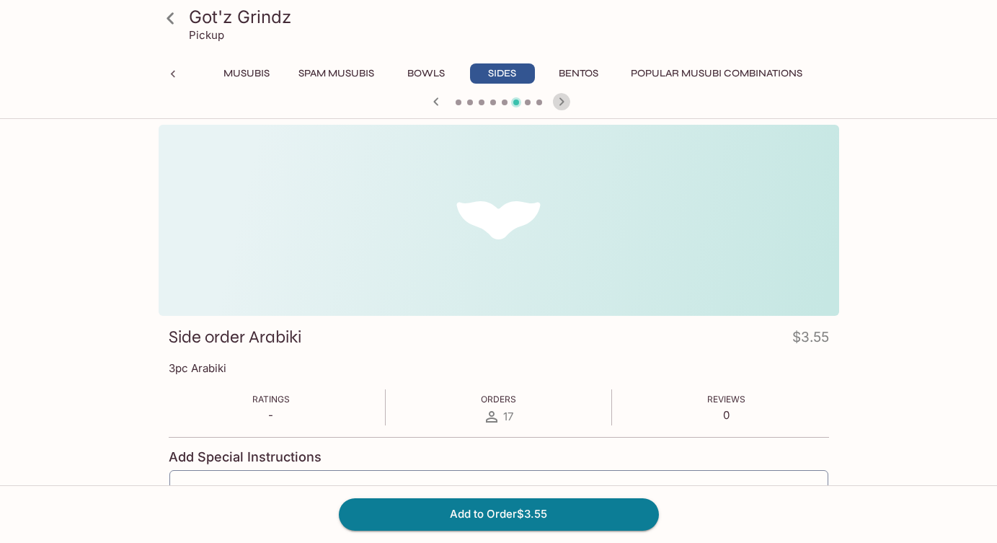
click at [558, 106] on icon "button" at bounding box center [561, 101] width 17 height 17
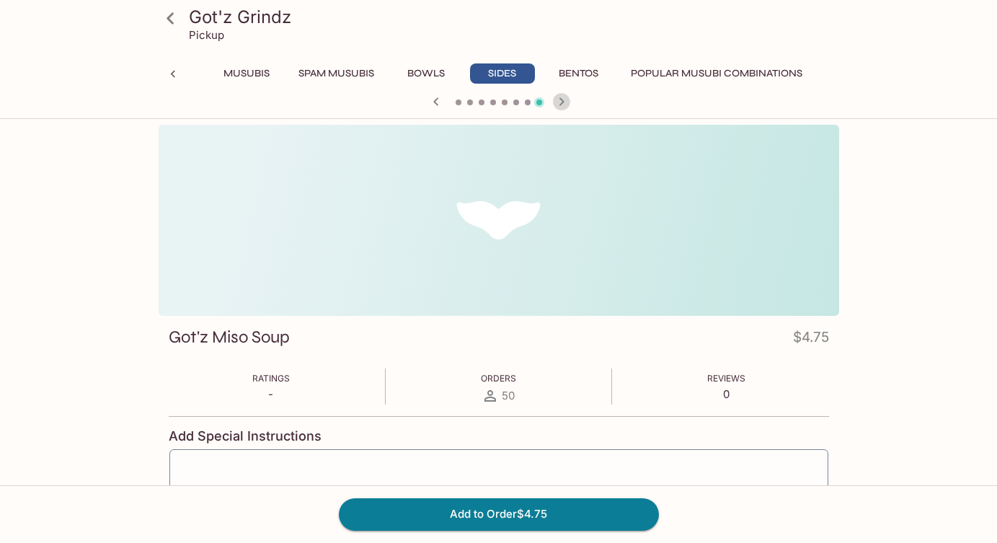
click at [558, 106] on icon "button" at bounding box center [561, 101] width 17 height 17
click at [428, 99] on icon "button" at bounding box center [435, 101] width 17 height 17
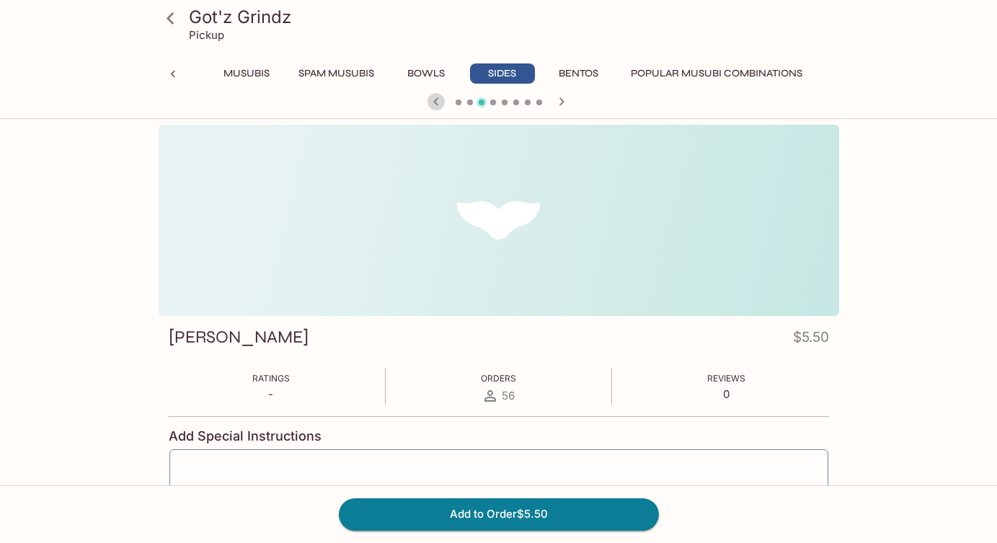
click at [428, 99] on icon "button" at bounding box center [435, 101] width 17 height 17
click at [564, 97] on icon "button" at bounding box center [561, 101] width 17 height 17
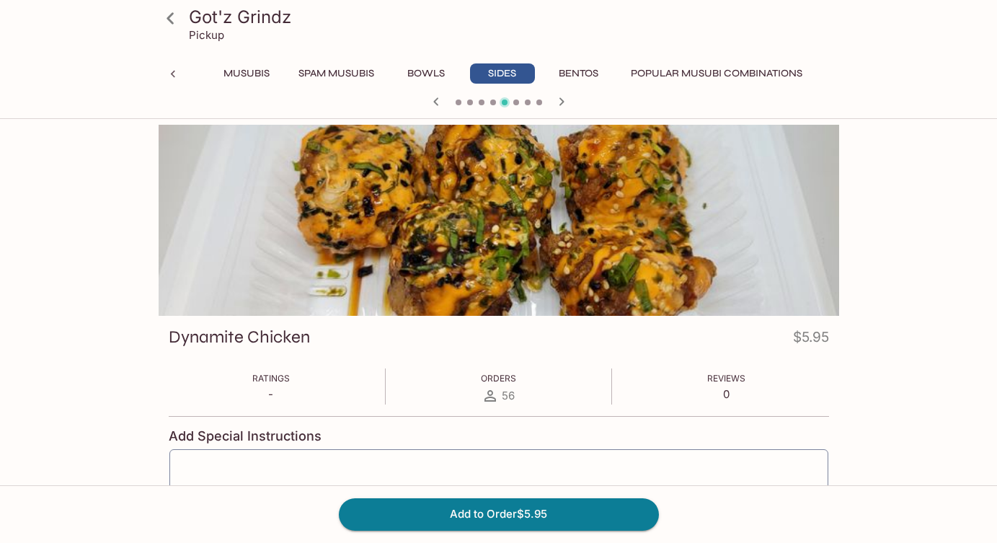
click at [564, 97] on icon "button" at bounding box center [561, 101] width 17 height 17
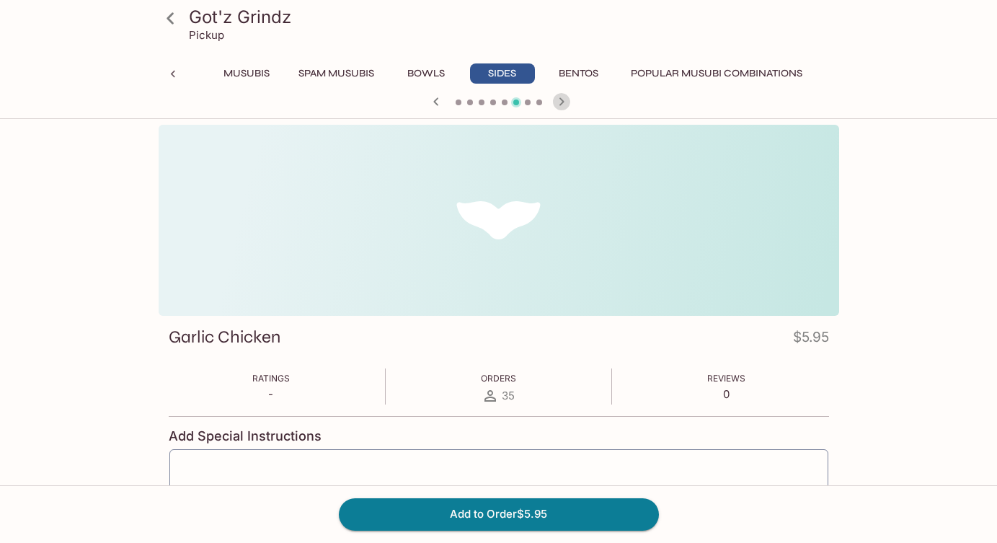
click at [564, 97] on icon "button" at bounding box center [561, 101] width 17 height 17
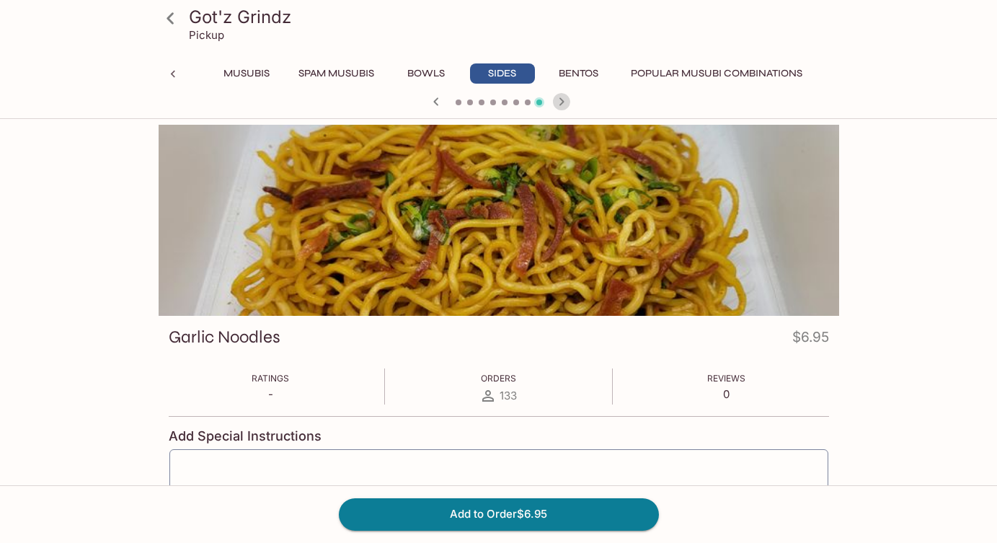
click at [564, 97] on icon "button" at bounding box center [561, 101] width 17 height 17
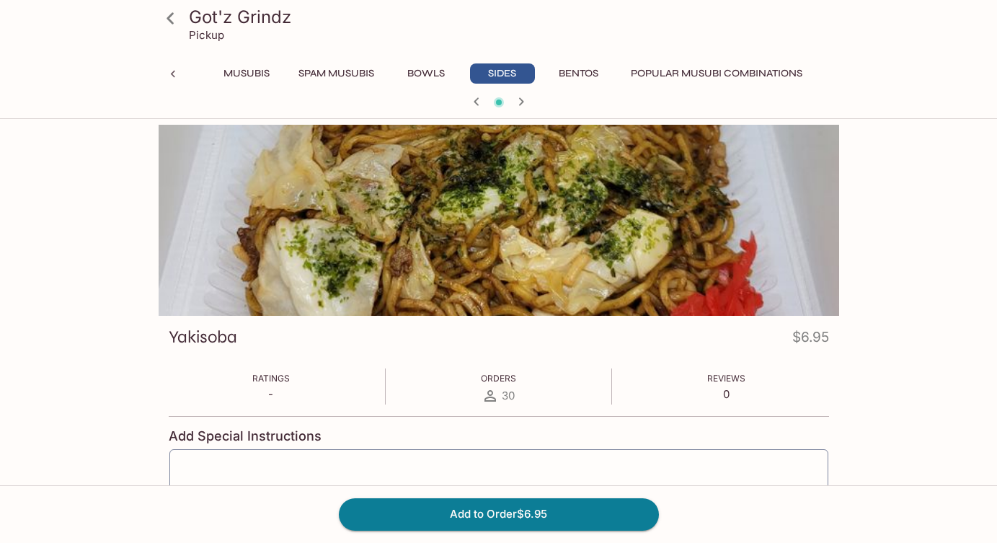
click at [564, 97] on div at bounding box center [499, 103] width 692 height 22
click at [523, 101] on icon "button" at bounding box center [520, 101] width 17 height 17
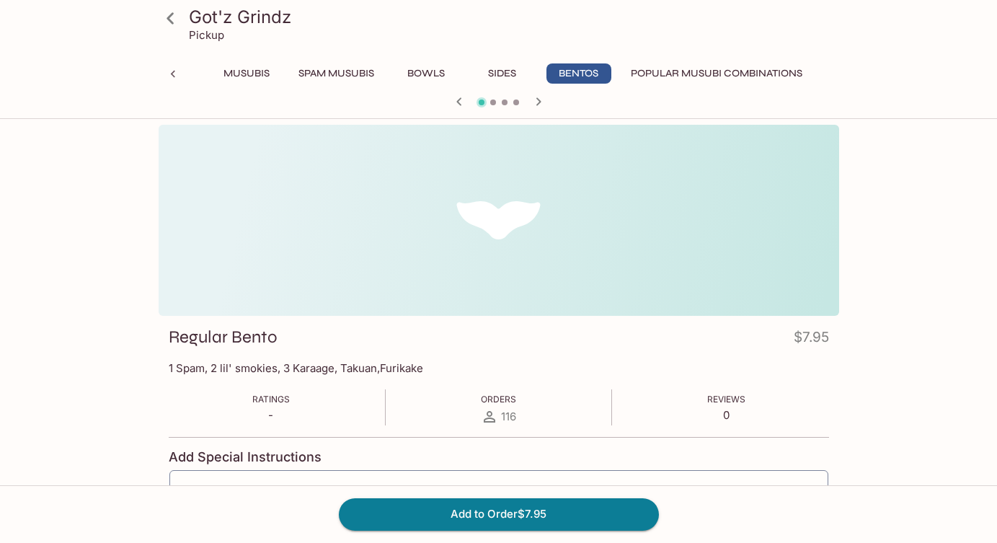
click at [251, 81] on button "Musubis" at bounding box center [246, 73] width 65 height 20
